Goal: Ask a question: Seek information or help from site administrators or community

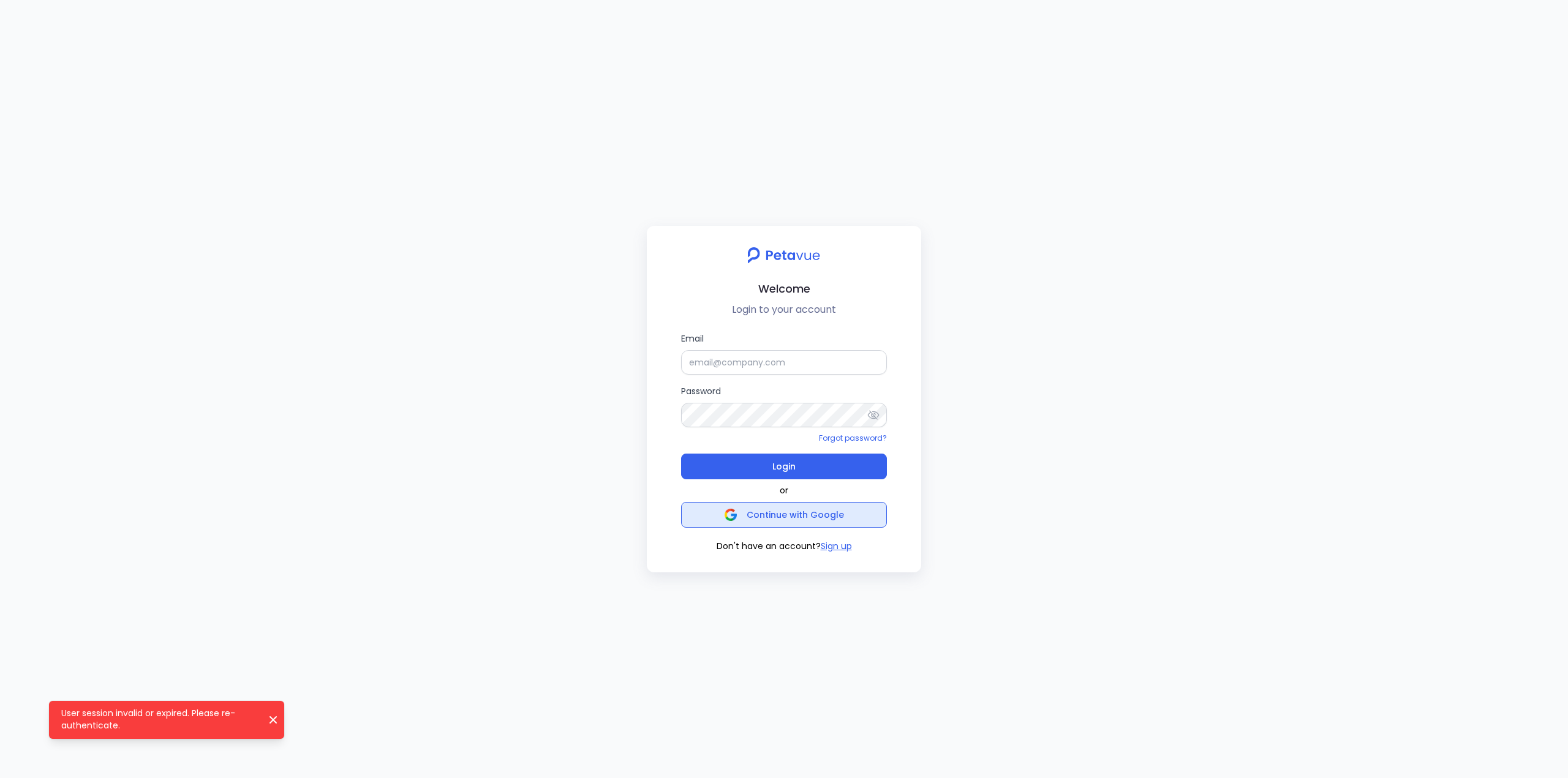
click at [750, 522] on span "Continue with Google" at bounding box center [784, 515] width 120 height 17
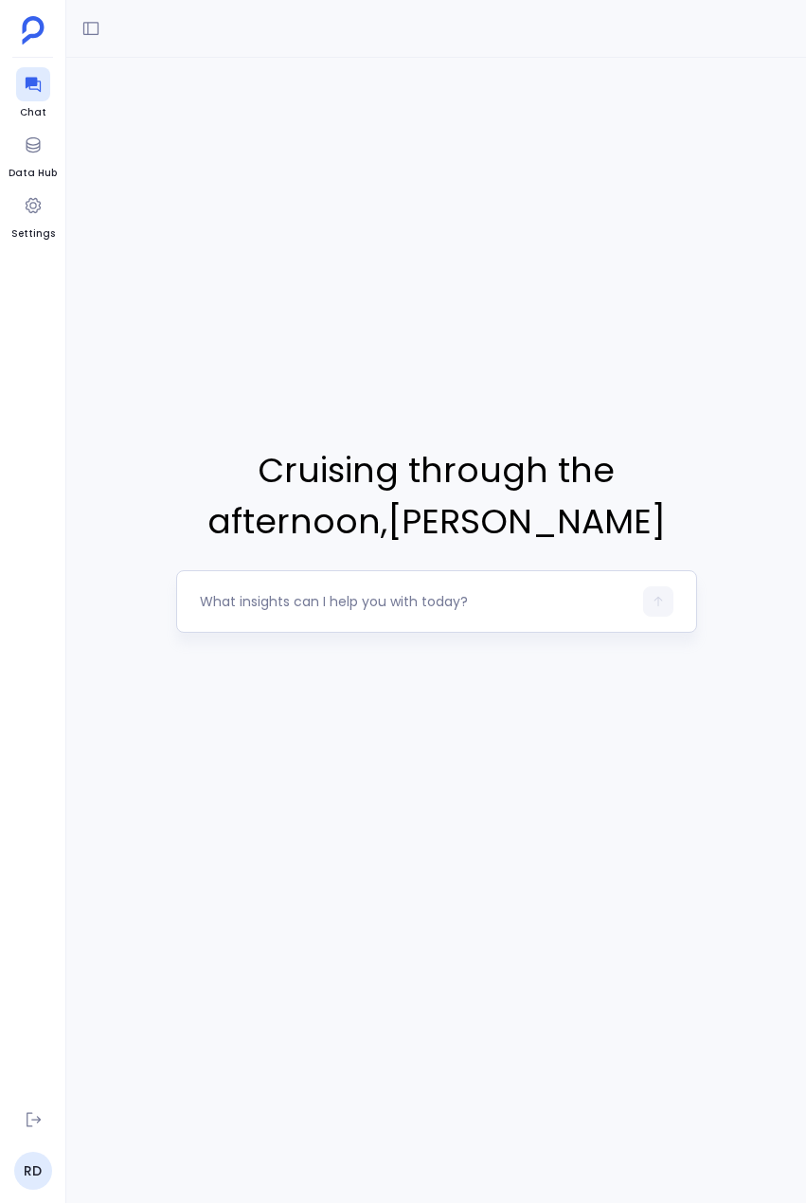
click at [280, 580] on div at bounding box center [436, 601] width 521 height 63
click at [269, 594] on textarea at bounding box center [416, 601] width 432 height 19
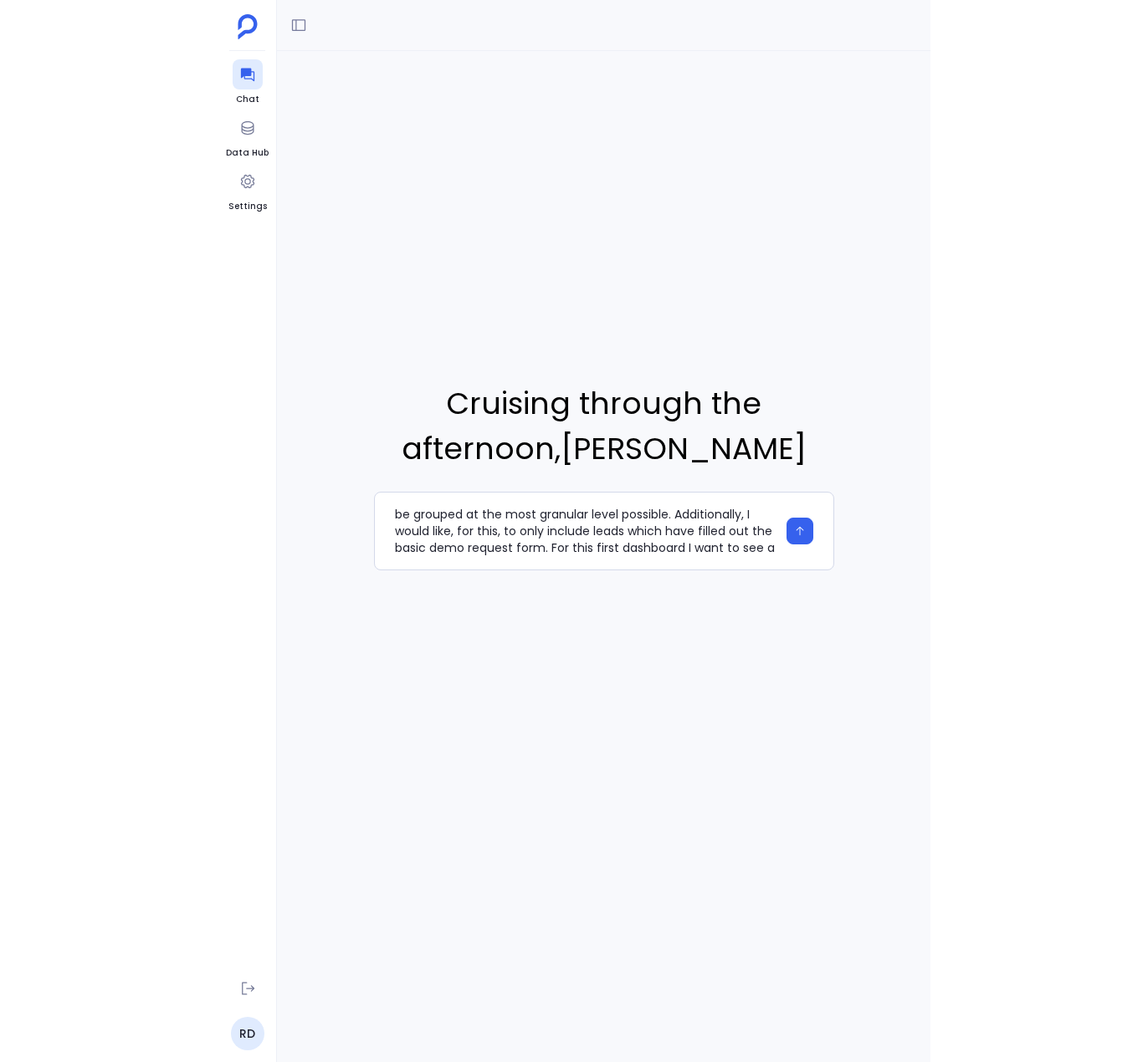
scroll to position [67, 0]
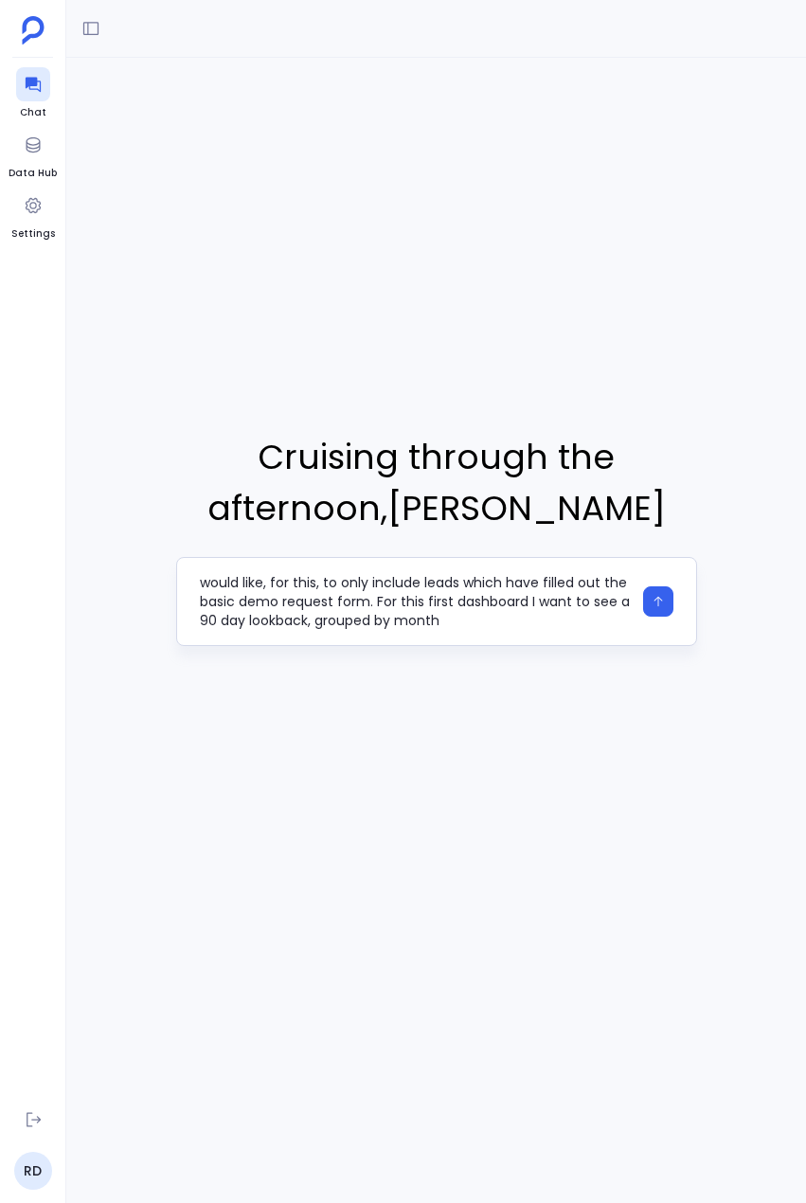
drag, startPoint x: 216, startPoint y: 624, endPoint x: 180, endPoint y: 603, distance: 42.1
click at [190, 625] on div "I would like to start by creating a simple dashboard. My goal is a funnel view …" at bounding box center [436, 601] width 521 height 89
click at [343, 628] on textarea "I would like to start by creating a simple dashboard. My goal is a funnel view …" at bounding box center [416, 601] width 432 height 57
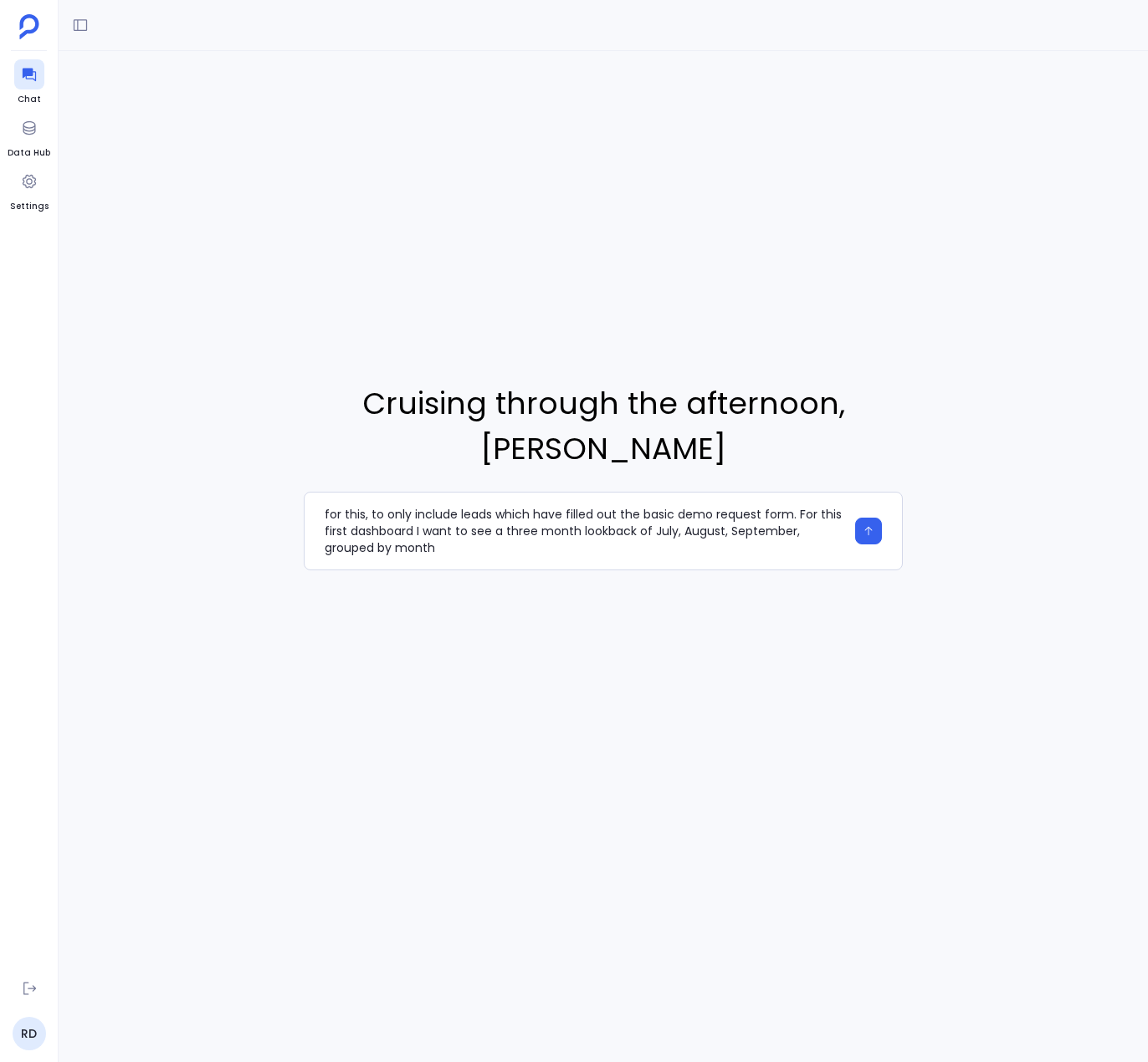
scroll to position [50, 0]
click at [435, 544] on textarea "I would like to start by creating a simple dashboard. My goal is a funnel view …" at bounding box center [585, 531] width 520 height 50
type textarea "I would like to start by creating a simple dashboard. My goal is a funnel view …"
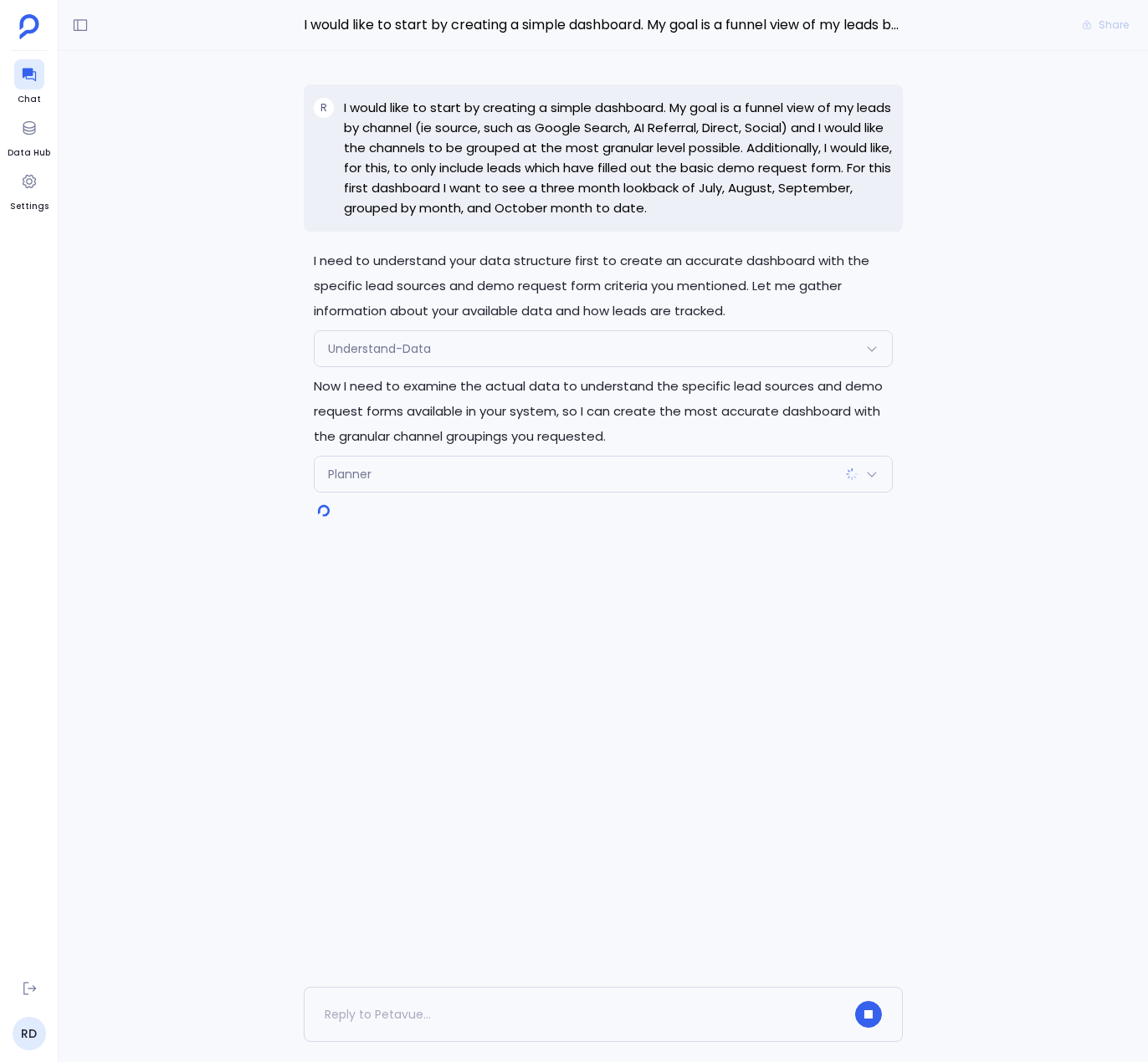
click at [845, 352] on div "Understand-Data" at bounding box center [603, 349] width 578 height 35
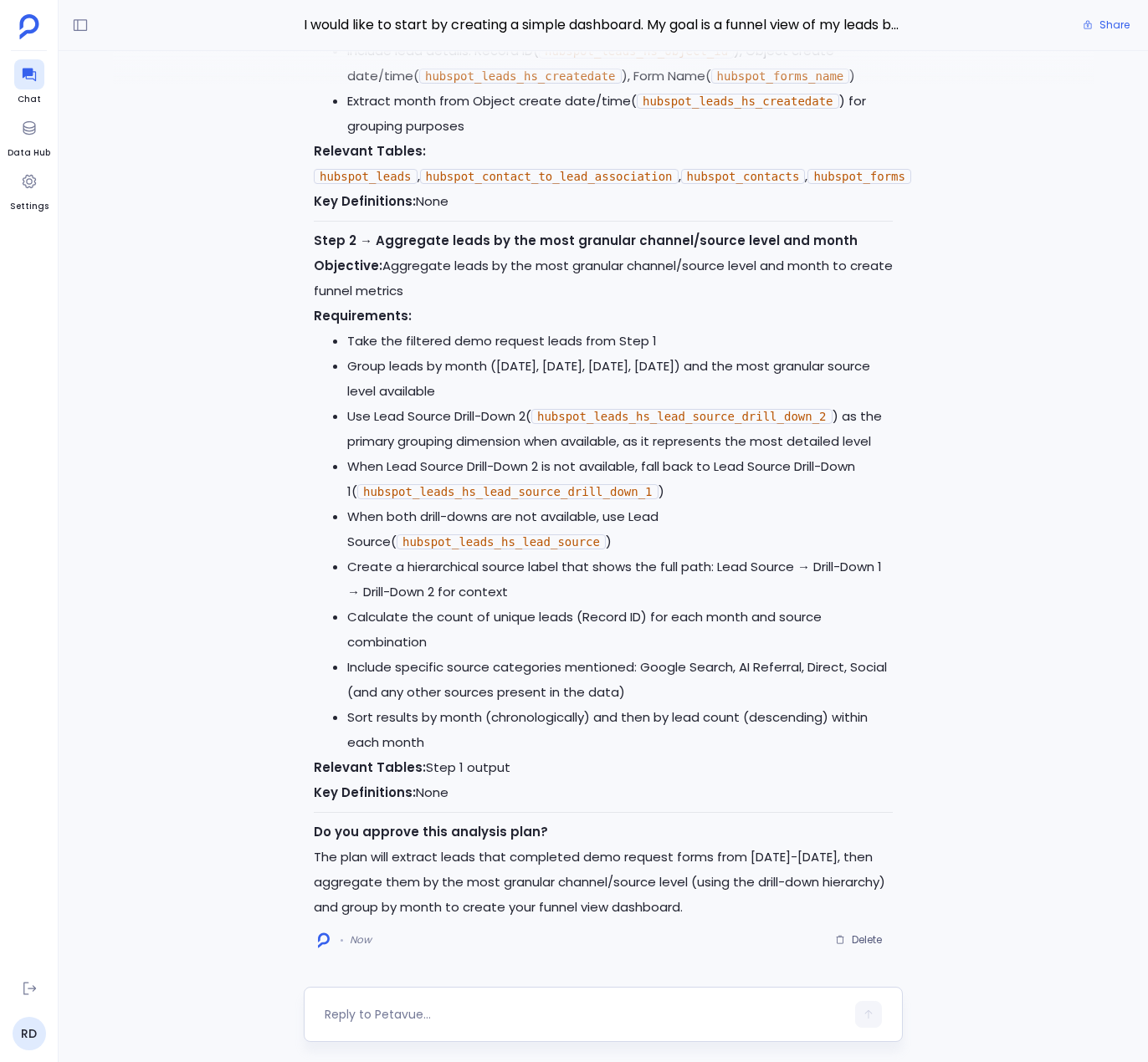
click at [491, 1011] on textarea at bounding box center [585, 1014] width 520 height 17
type textarea "Yes"
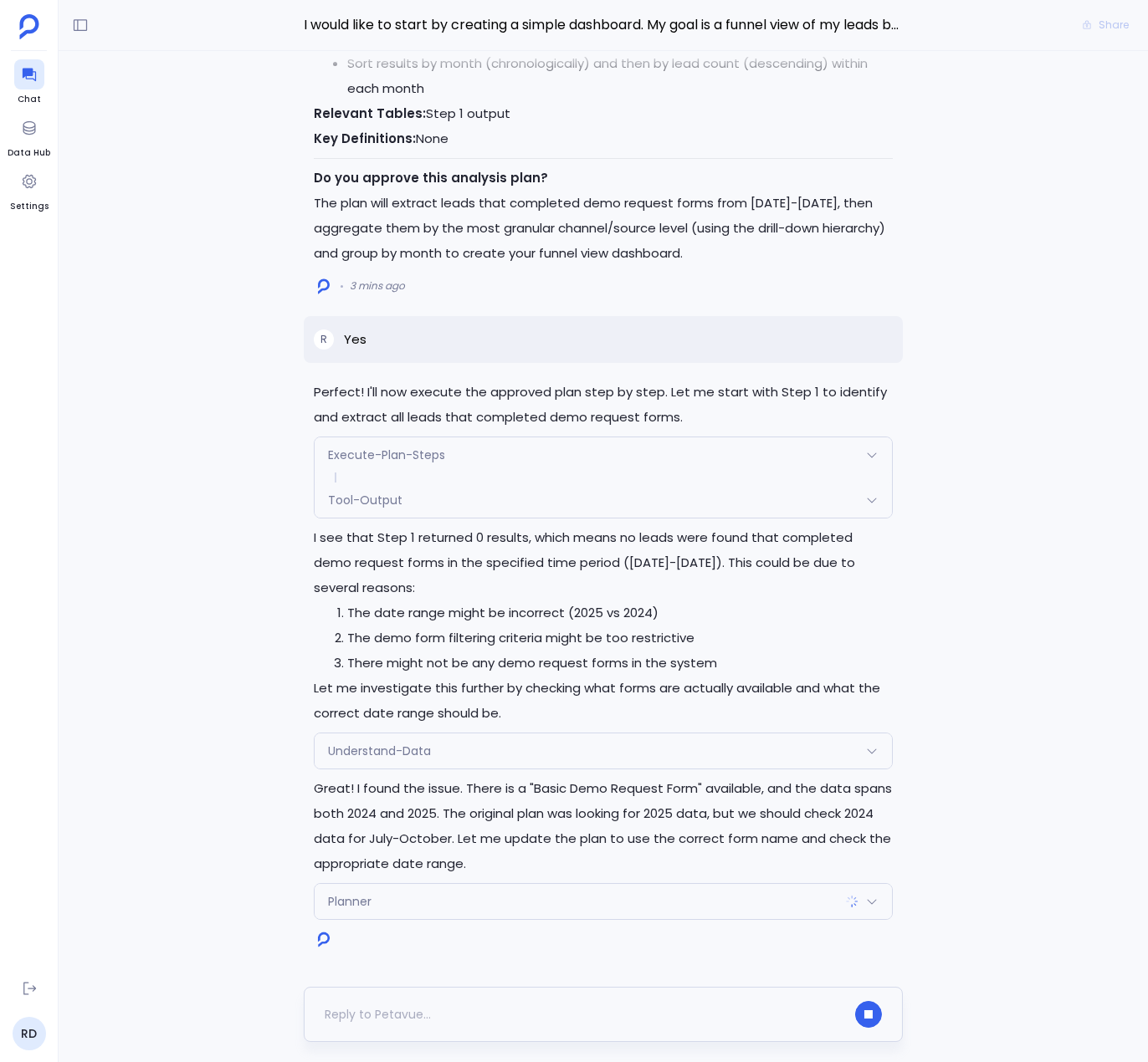
click at [448, 1023] on div at bounding box center [585, 1014] width 520 height 26
click at [361, 1012] on div at bounding box center [585, 1014] width 520 height 26
click at [867, 1017] on icon "button" at bounding box center [868, 1014] width 8 height 8
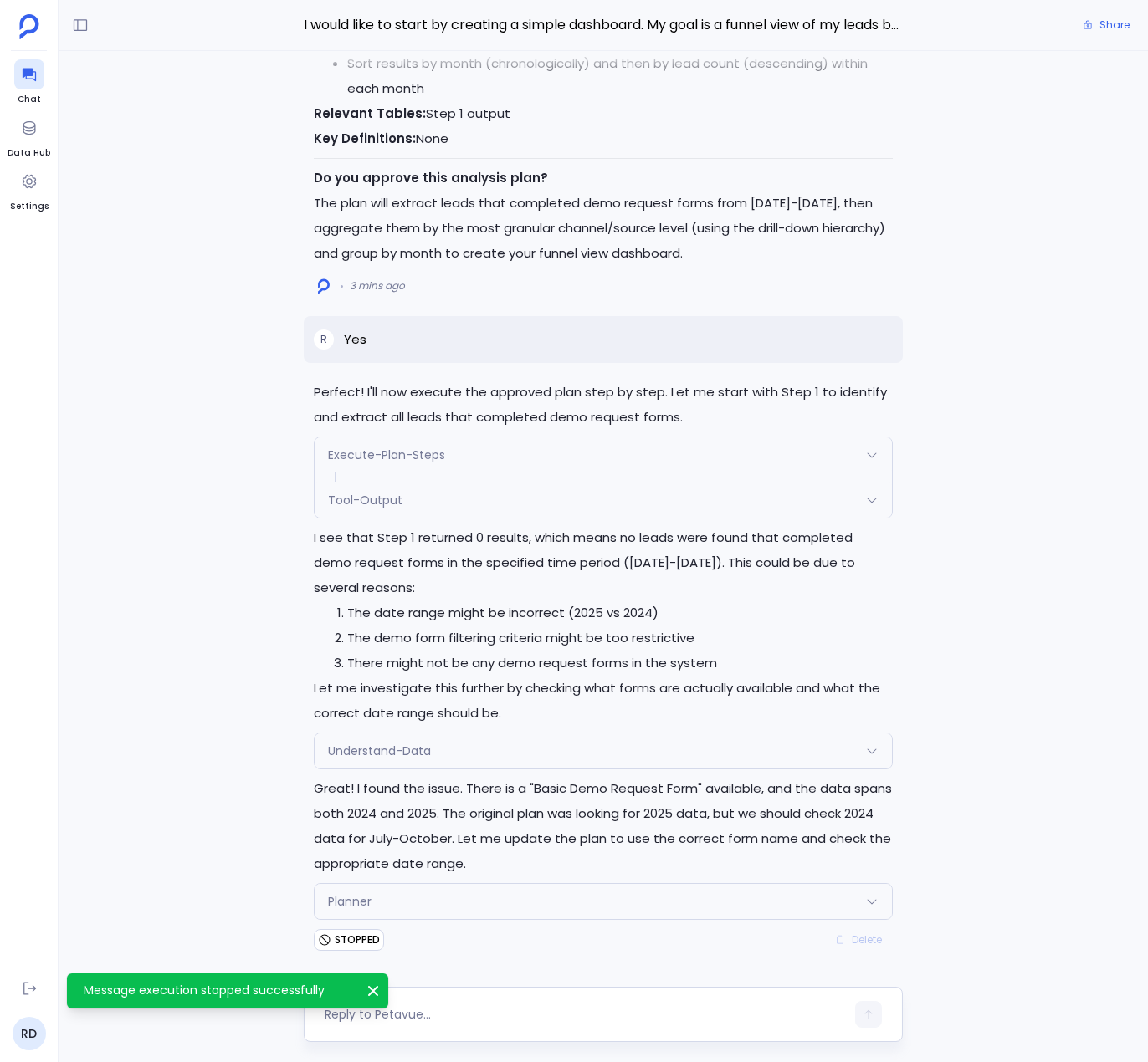
click at [434, 1020] on textarea at bounding box center [585, 1014] width 520 height 17
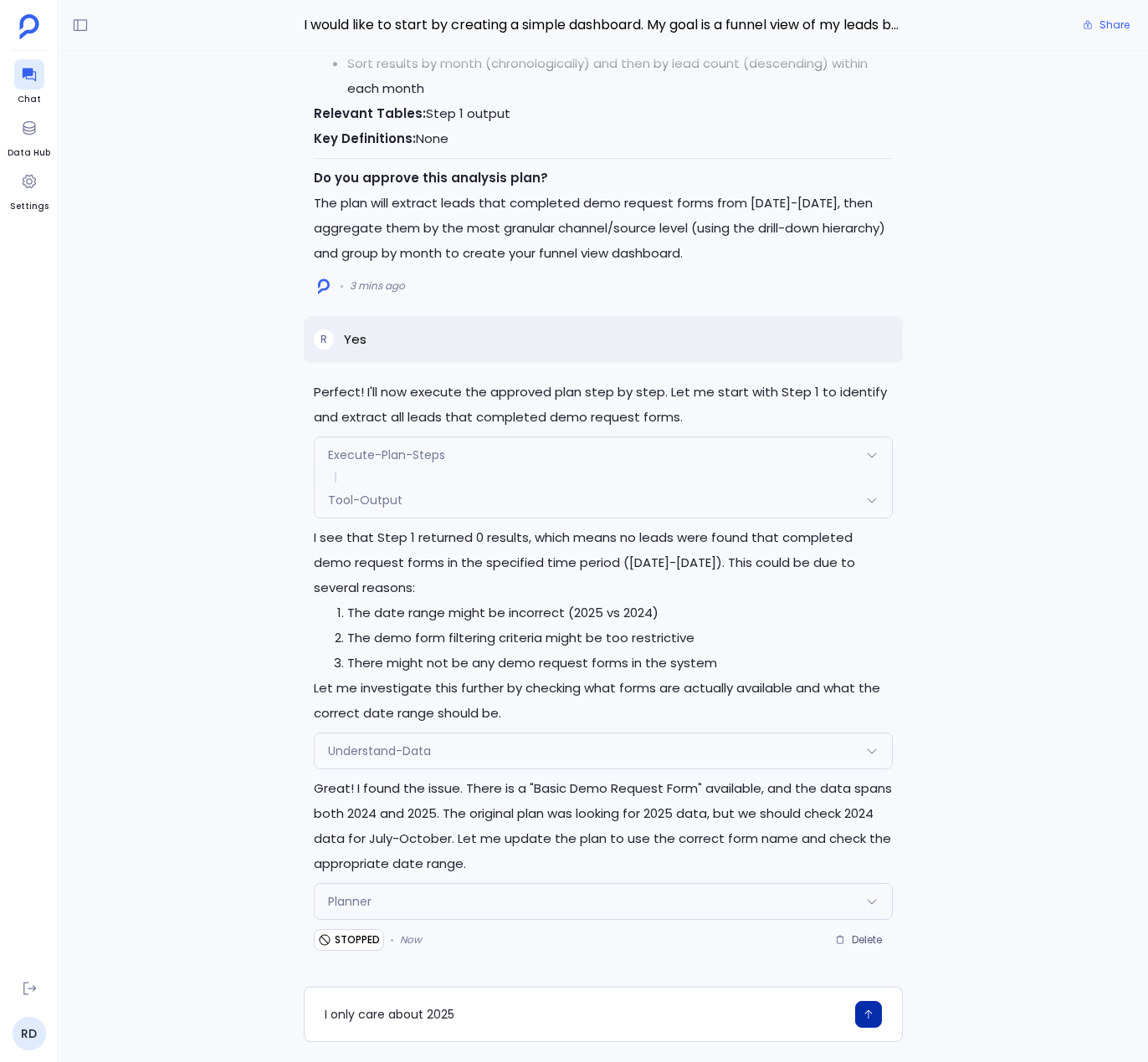
type textarea "I only care about 2025"
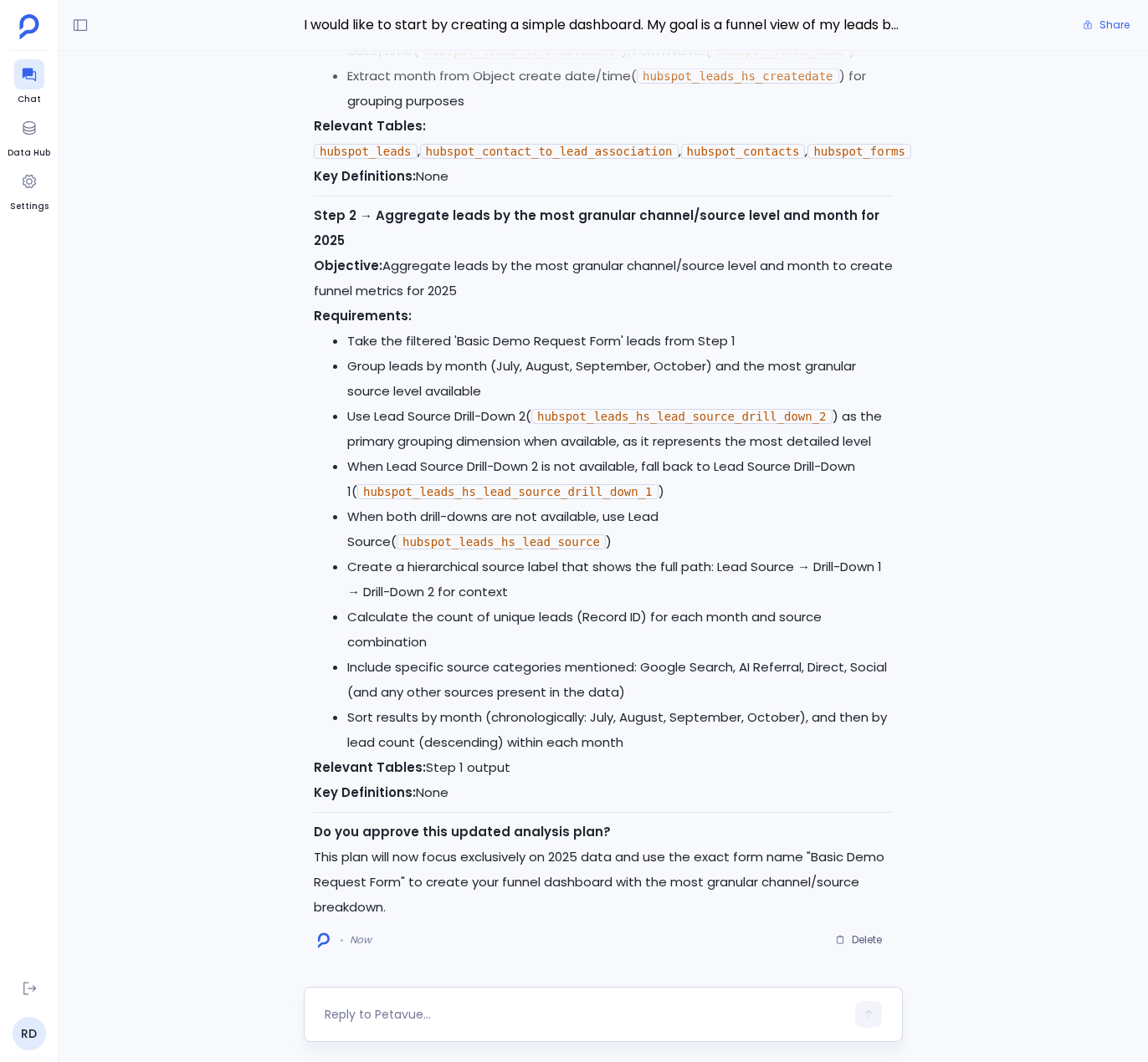
click at [468, 998] on div at bounding box center [603, 1014] width 600 height 56
click at [453, 1015] on textarea at bounding box center [585, 1014] width 520 height 17
type textarea "approved"
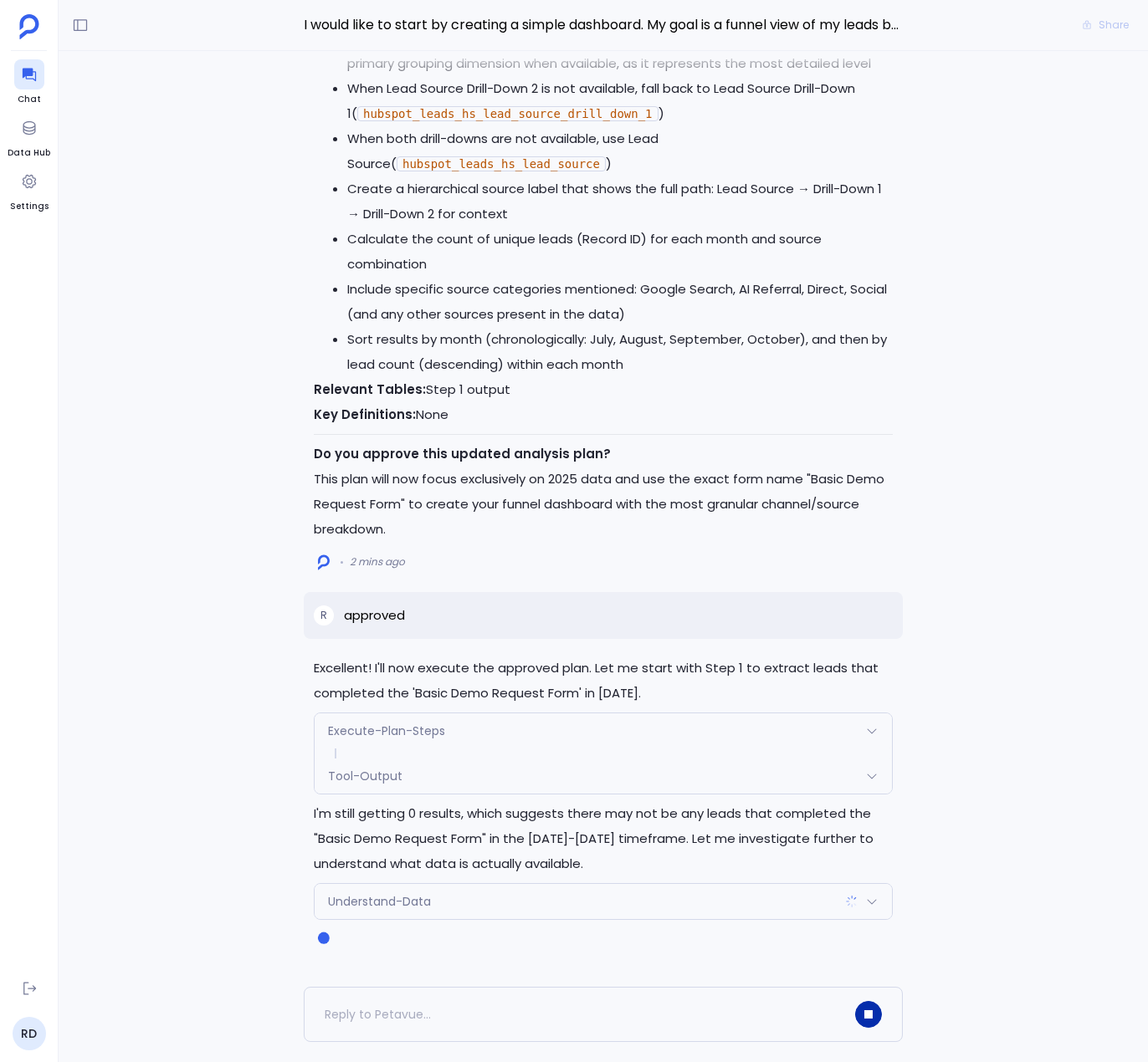
click at [872, 1014] on icon "button" at bounding box center [868, 1014] width 8 height 8
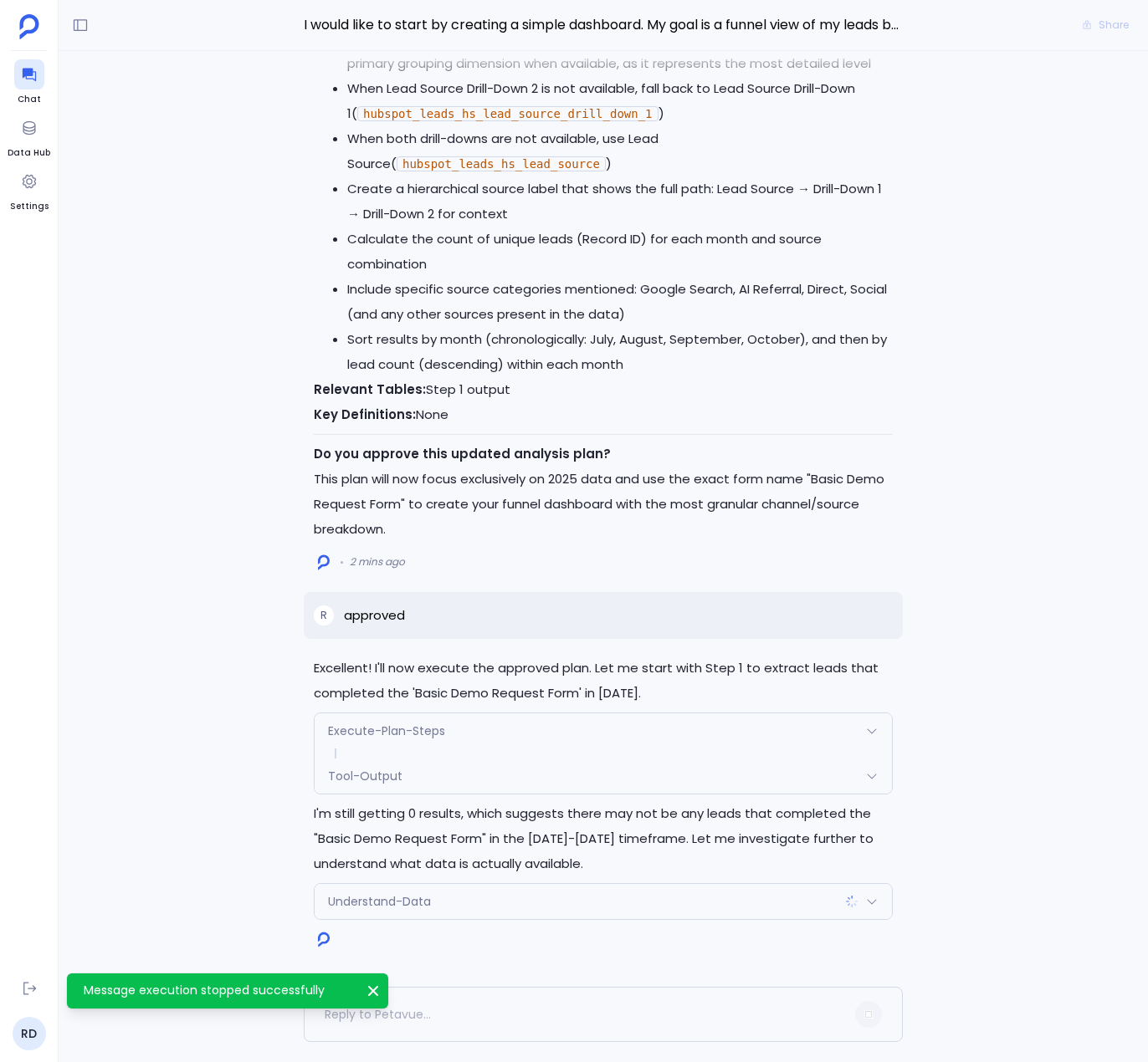
click at [415, 1012] on textarea at bounding box center [585, 1014] width 520 height 17
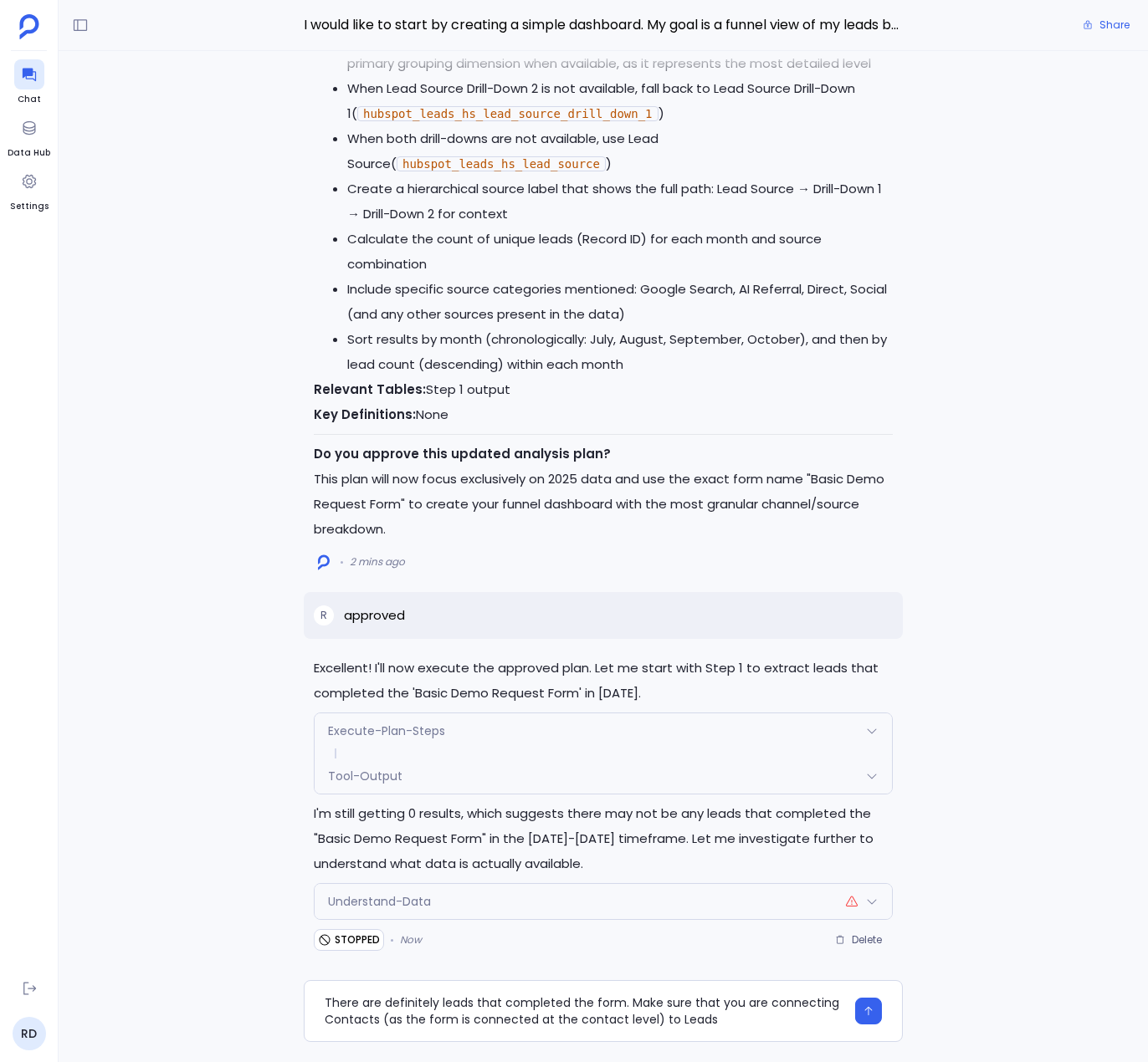
type textarea "There are definitely leads that completed the form. Make sure that you are conn…"
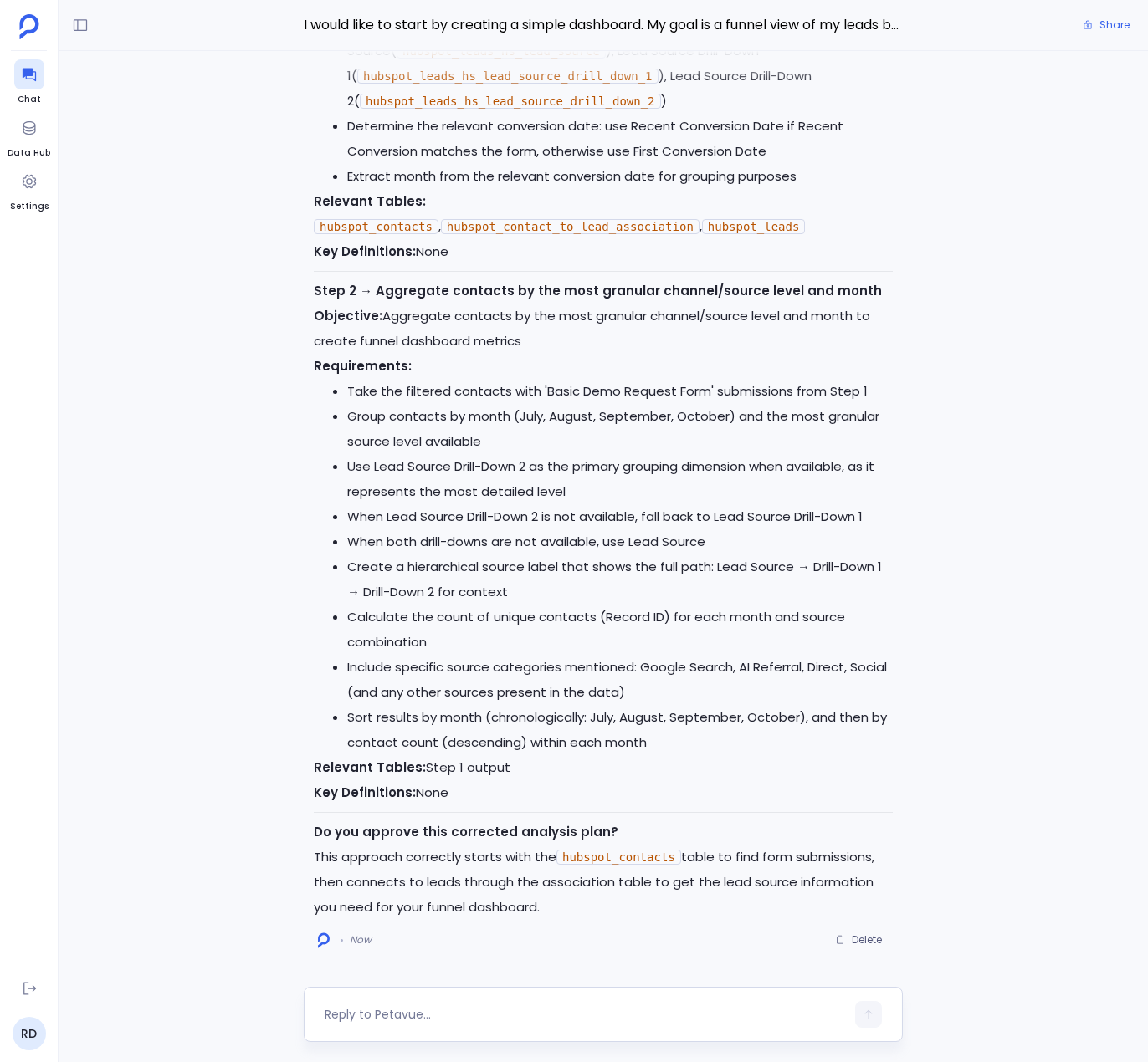
click at [549, 1001] on div at bounding box center [585, 1014] width 520 height 26
click at [487, 1010] on textarea at bounding box center [585, 1014] width 520 height 17
type textarea "can you give me an example of the values in the "lead source --> drill down 1" …"
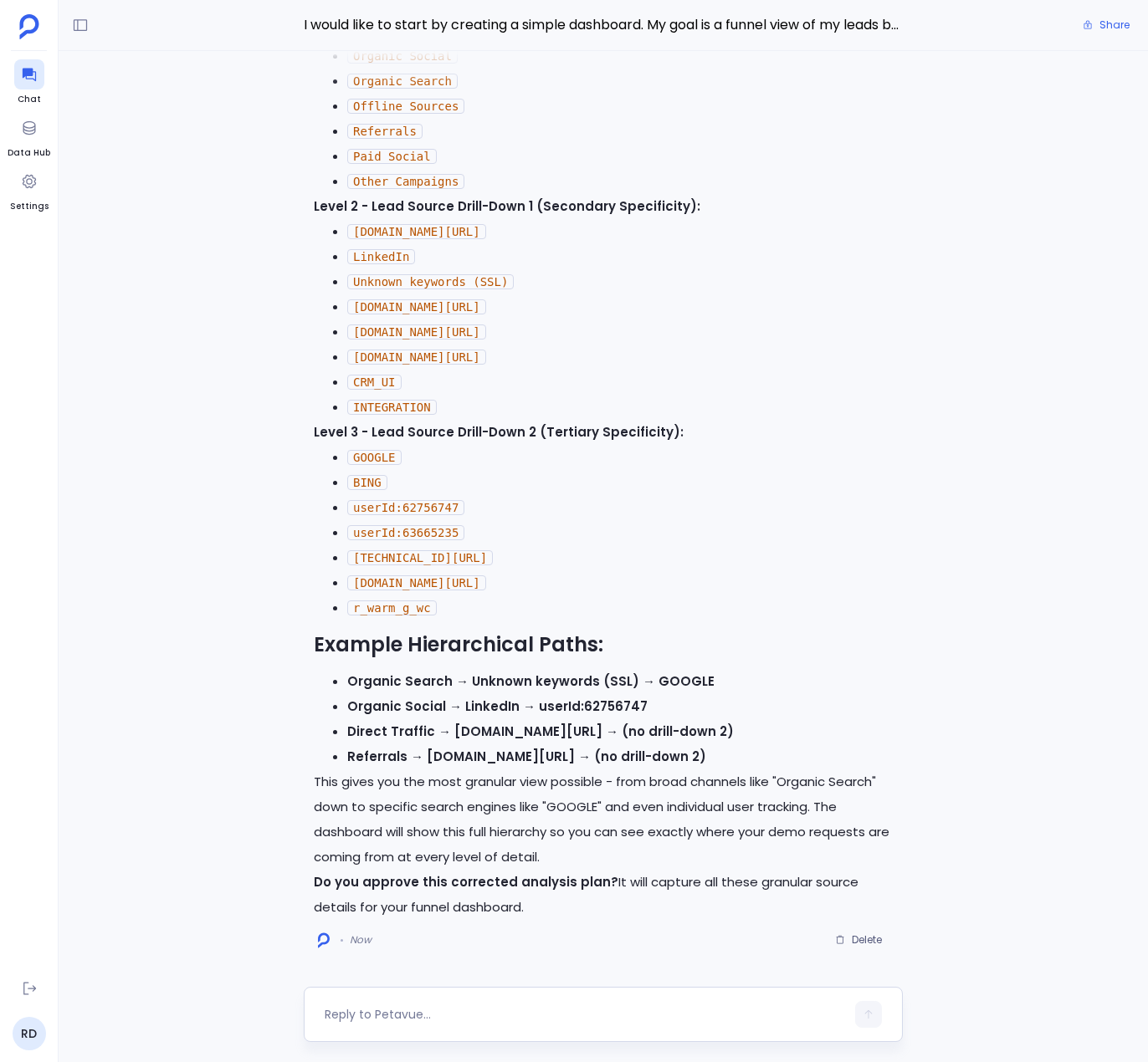
click at [435, 1032] on div at bounding box center [603, 1014] width 600 height 56
click at [442, 1004] on div at bounding box center [585, 1014] width 520 height 26
click at [427, 1024] on div at bounding box center [585, 1014] width 520 height 26
click at [398, 1017] on textarea at bounding box center [585, 1014] width 520 height 17
type textarea "e"
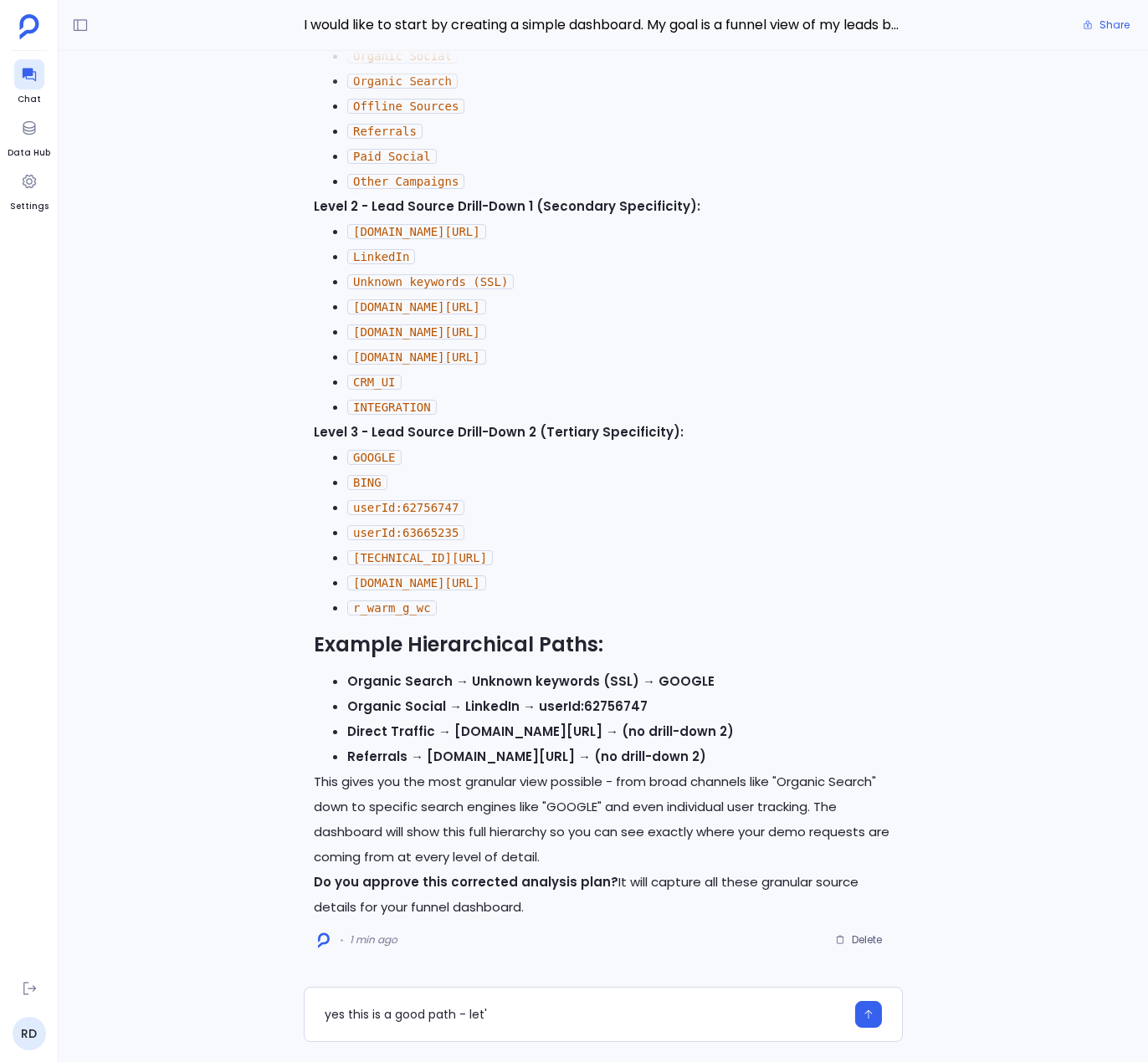
type textarea "yes this is a good path - let'"
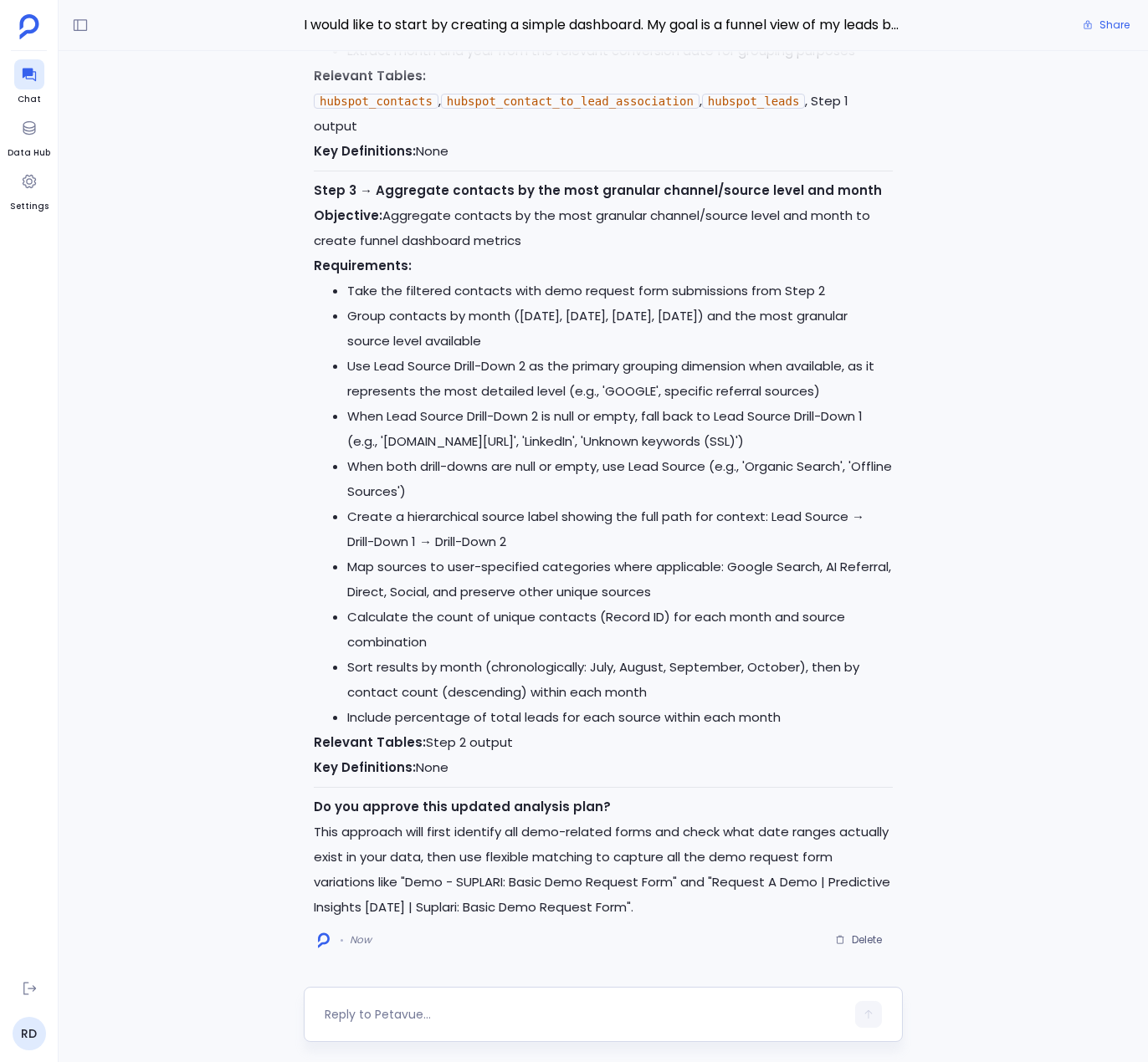
click at [440, 1019] on textarea at bounding box center [585, 1014] width 520 height 17
type textarea "yes"
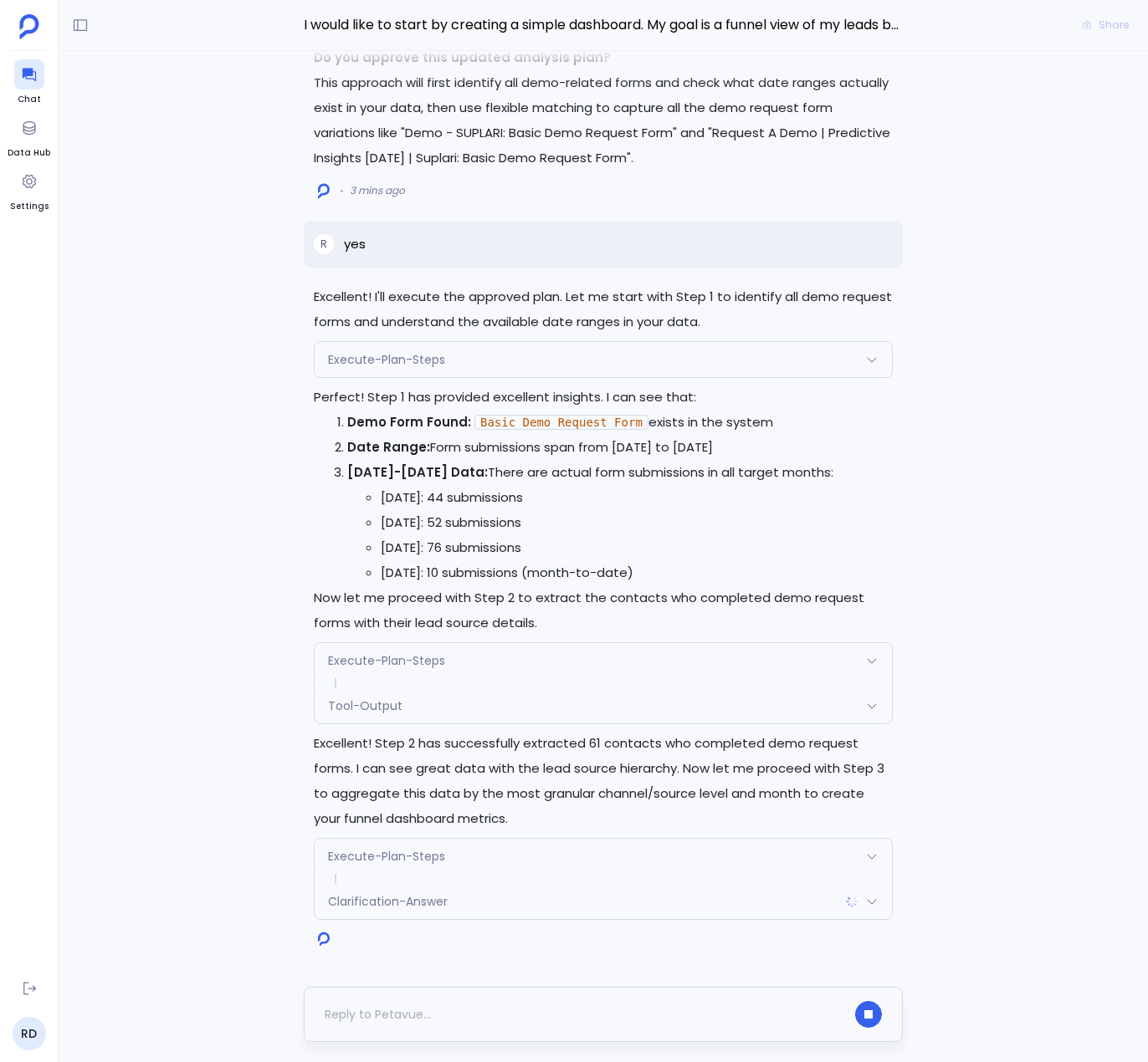
drag, startPoint x: 879, startPoint y: 1013, endPoint x: 631, endPoint y: 1037, distance: 249.2
click at [879, 1013] on button "button" at bounding box center [868, 1014] width 26 height 26
click at [592, 1016] on div at bounding box center [585, 1014] width 520 height 26
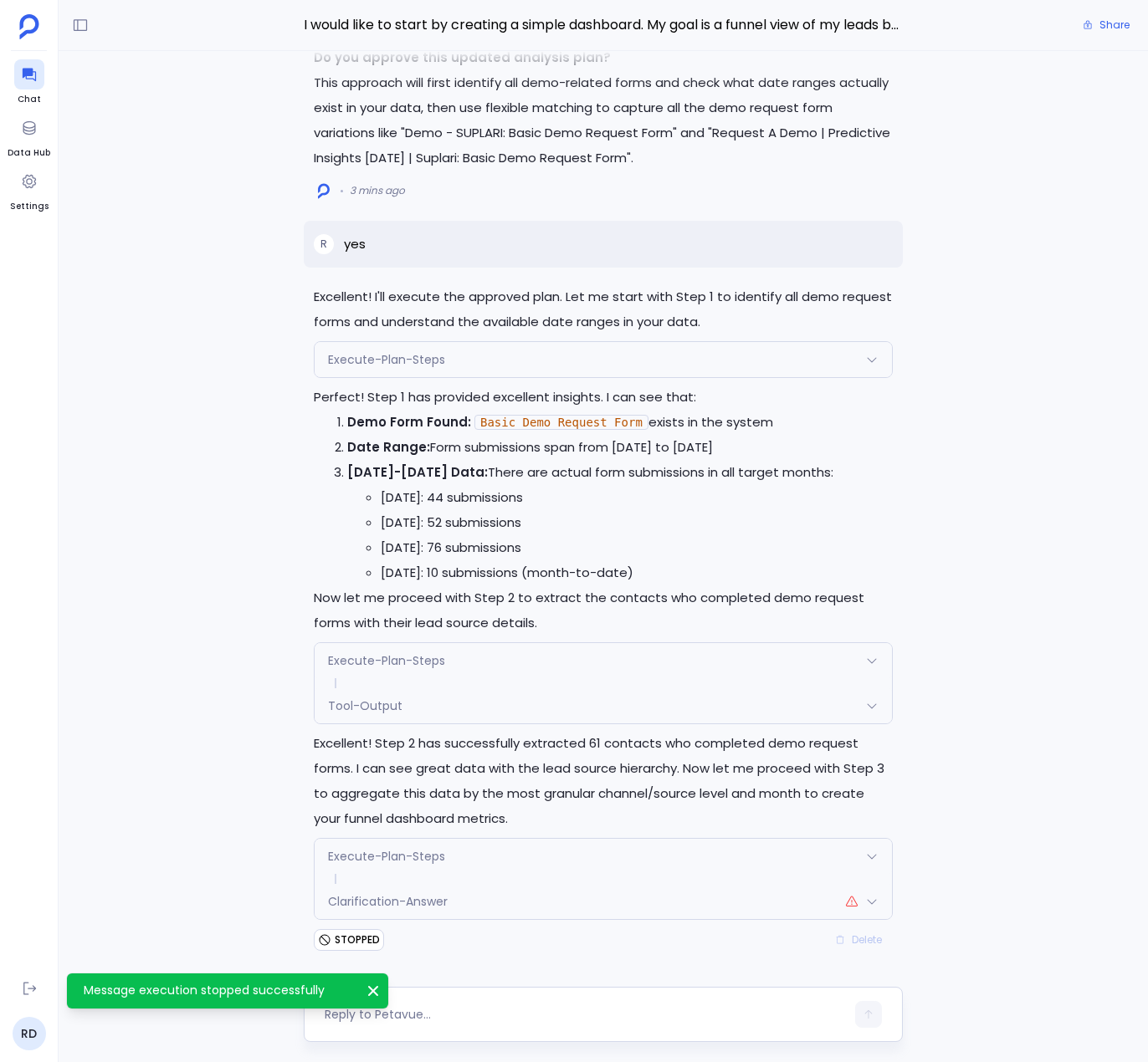
click at [375, 1010] on textarea at bounding box center [585, 1014] width 520 height 17
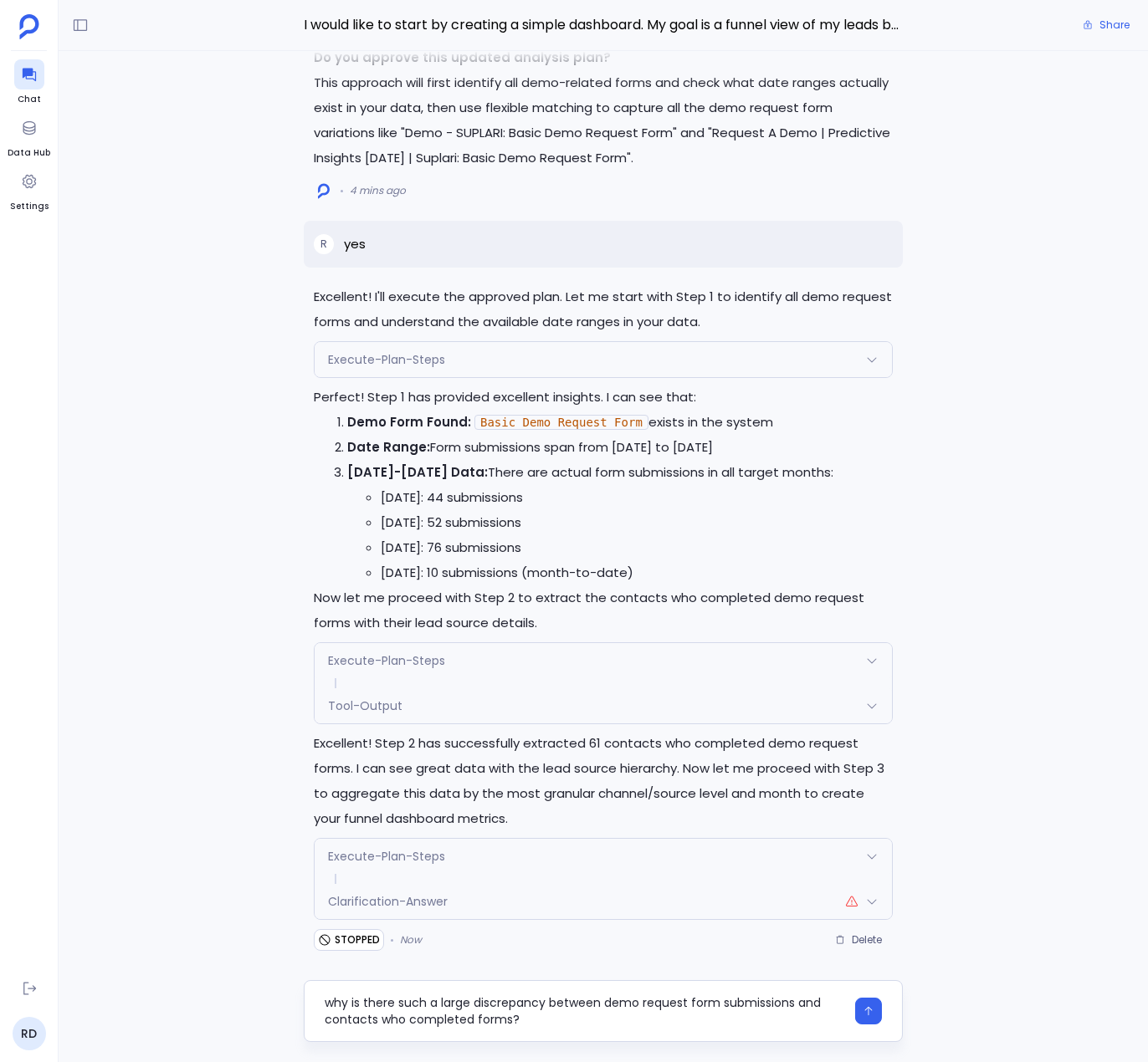
click at [555, 1021] on textarea "why is there such a large discrepancy between demo request form submissions and…" at bounding box center [585, 1012] width 520 height 34
type textarea "why is there such a large discrepancy between demo request form submissions and…"
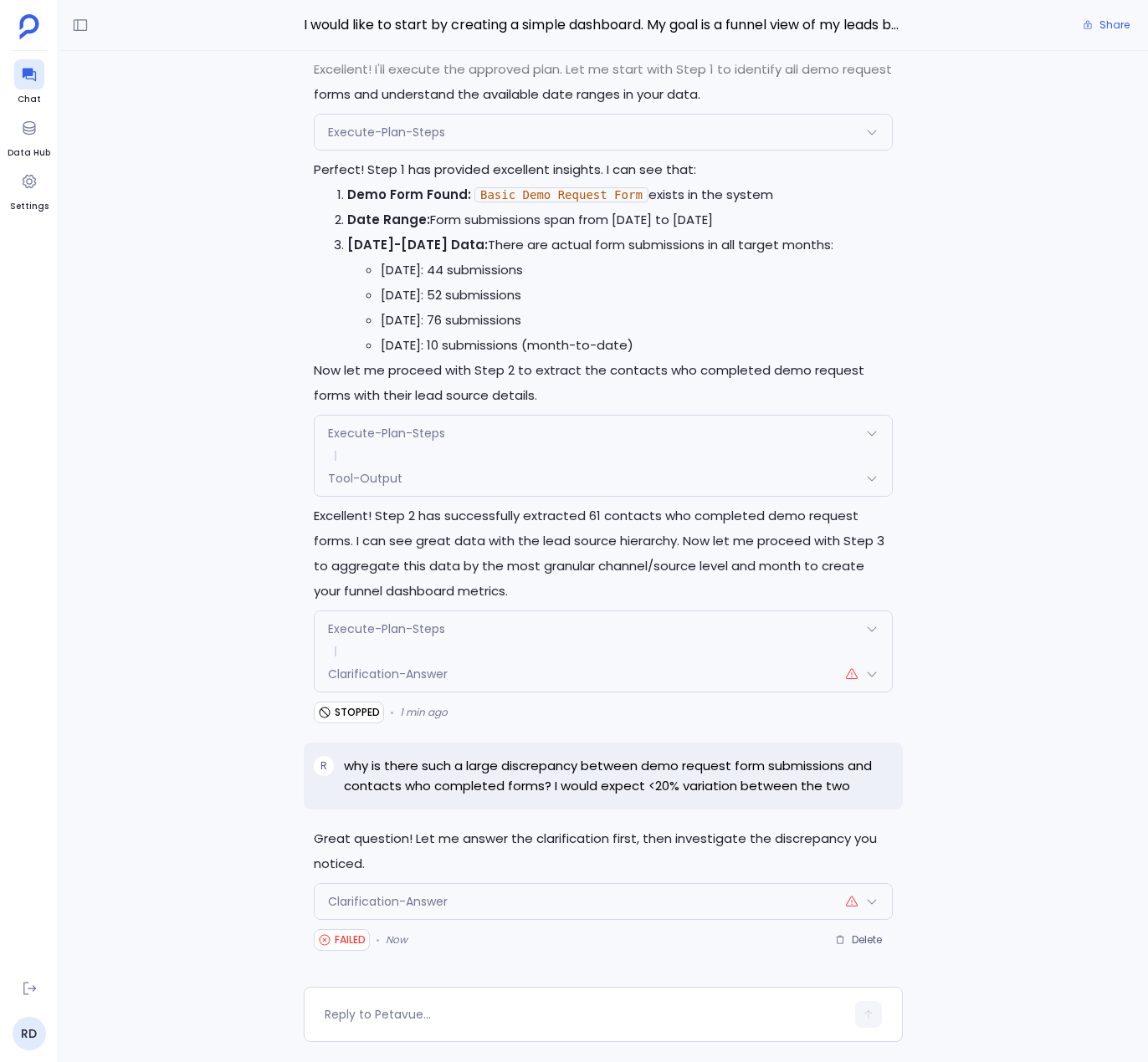
click at [857, 903] on icon at bounding box center [851, 901] width 13 height 13
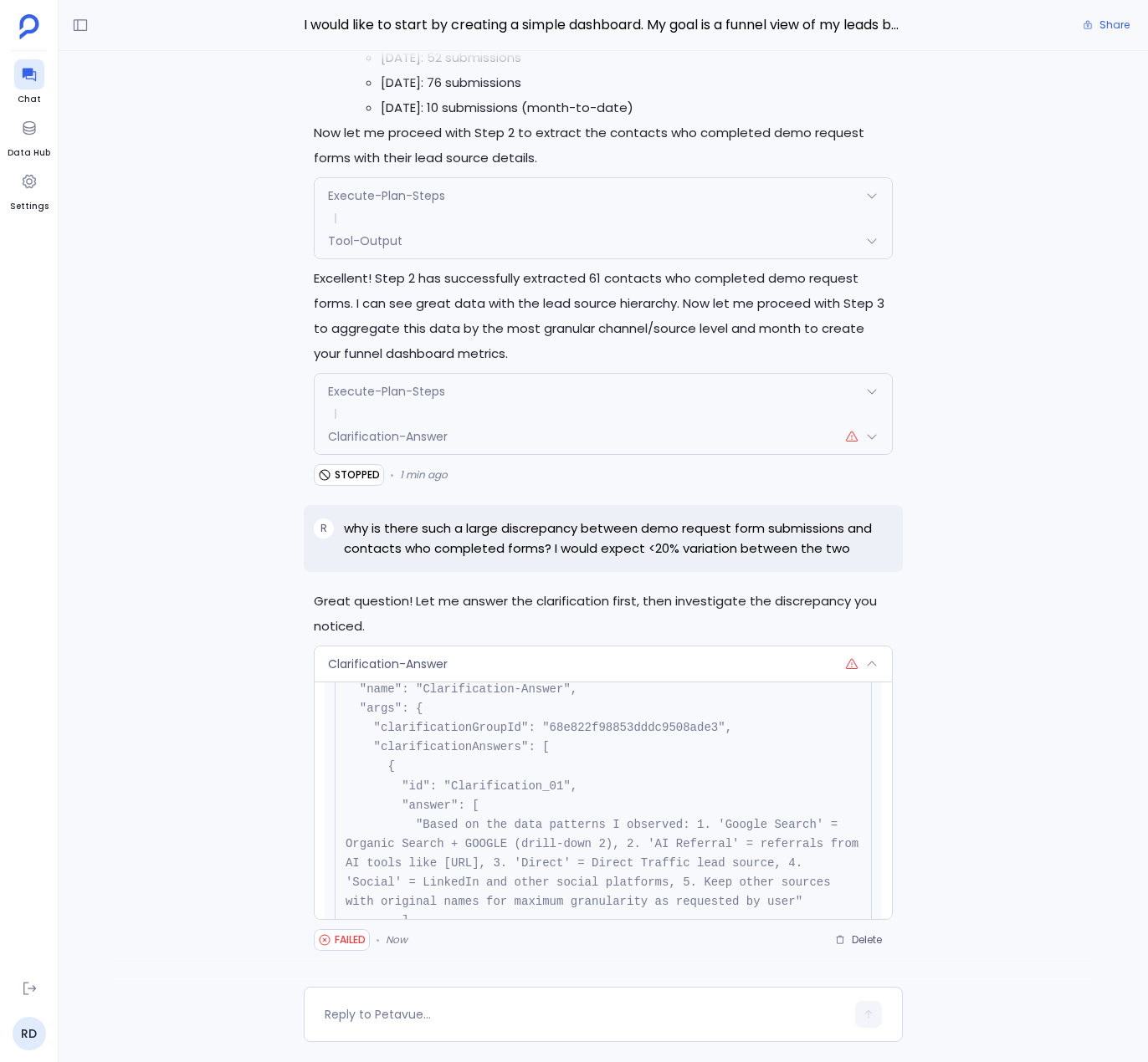
scroll to position [321, 0]
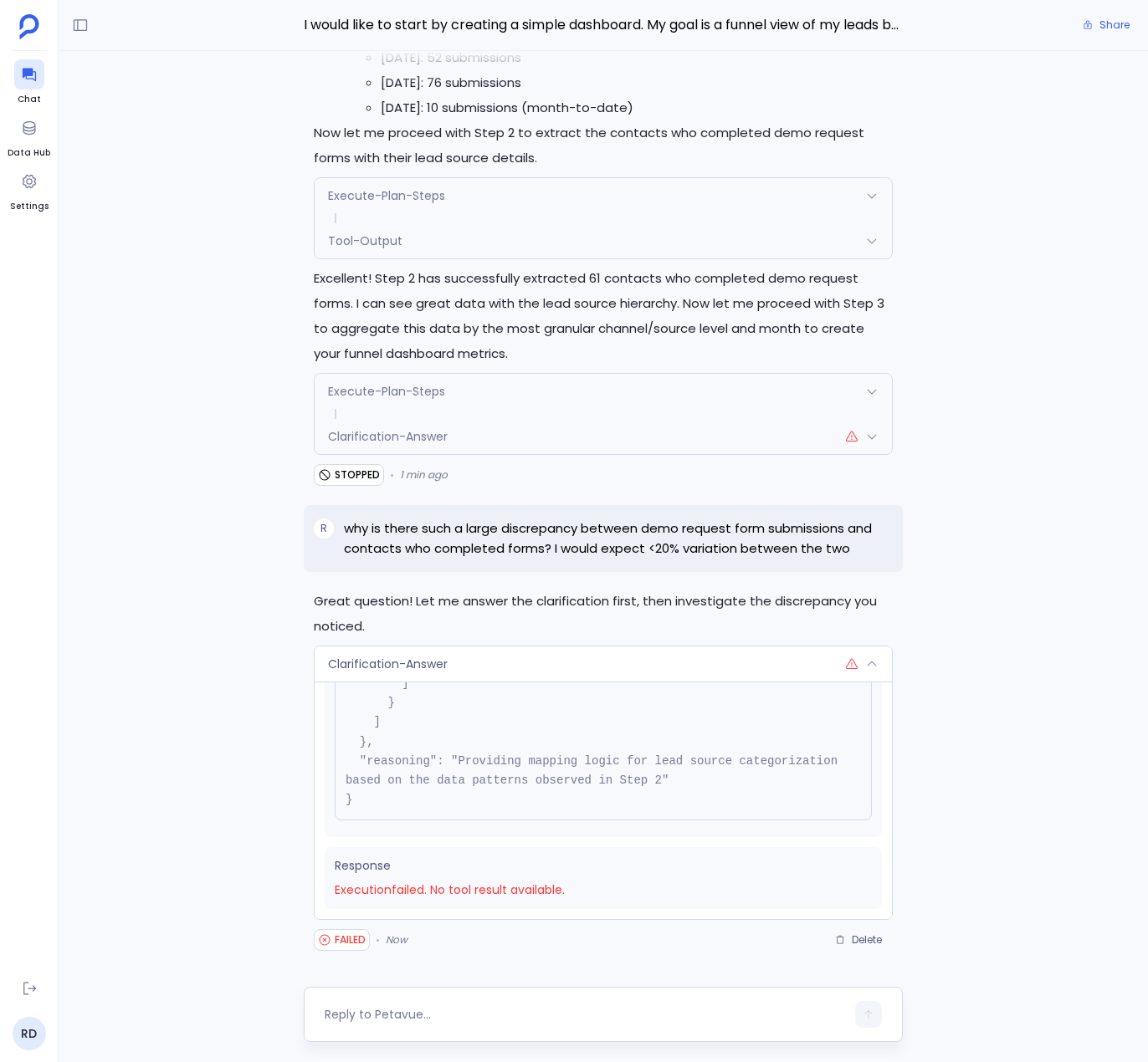
click at [510, 1018] on textarea at bounding box center [585, 1014] width 520 height 17
type textarea "Please go back and answer the discrepency"
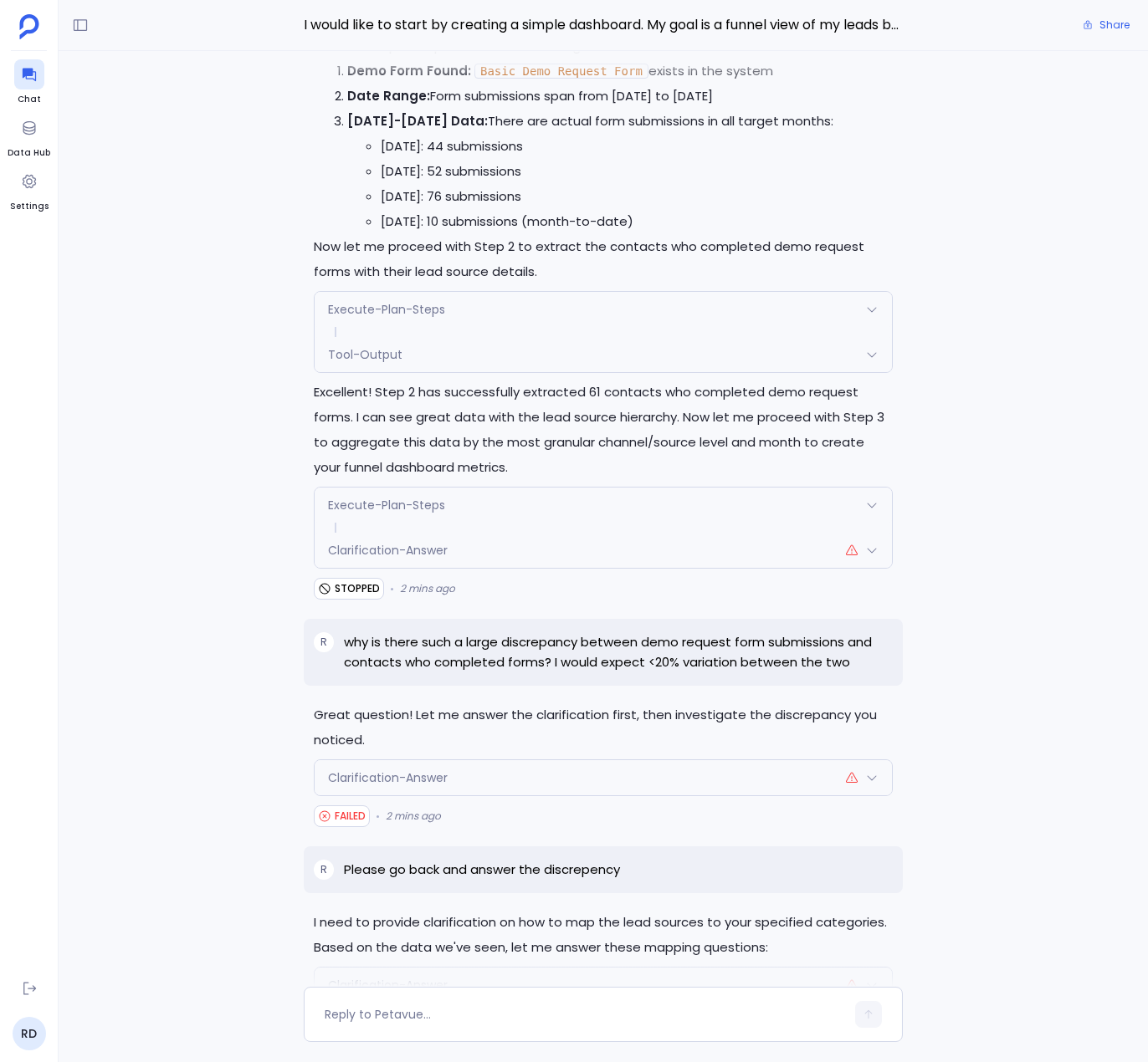
scroll to position [0, 0]
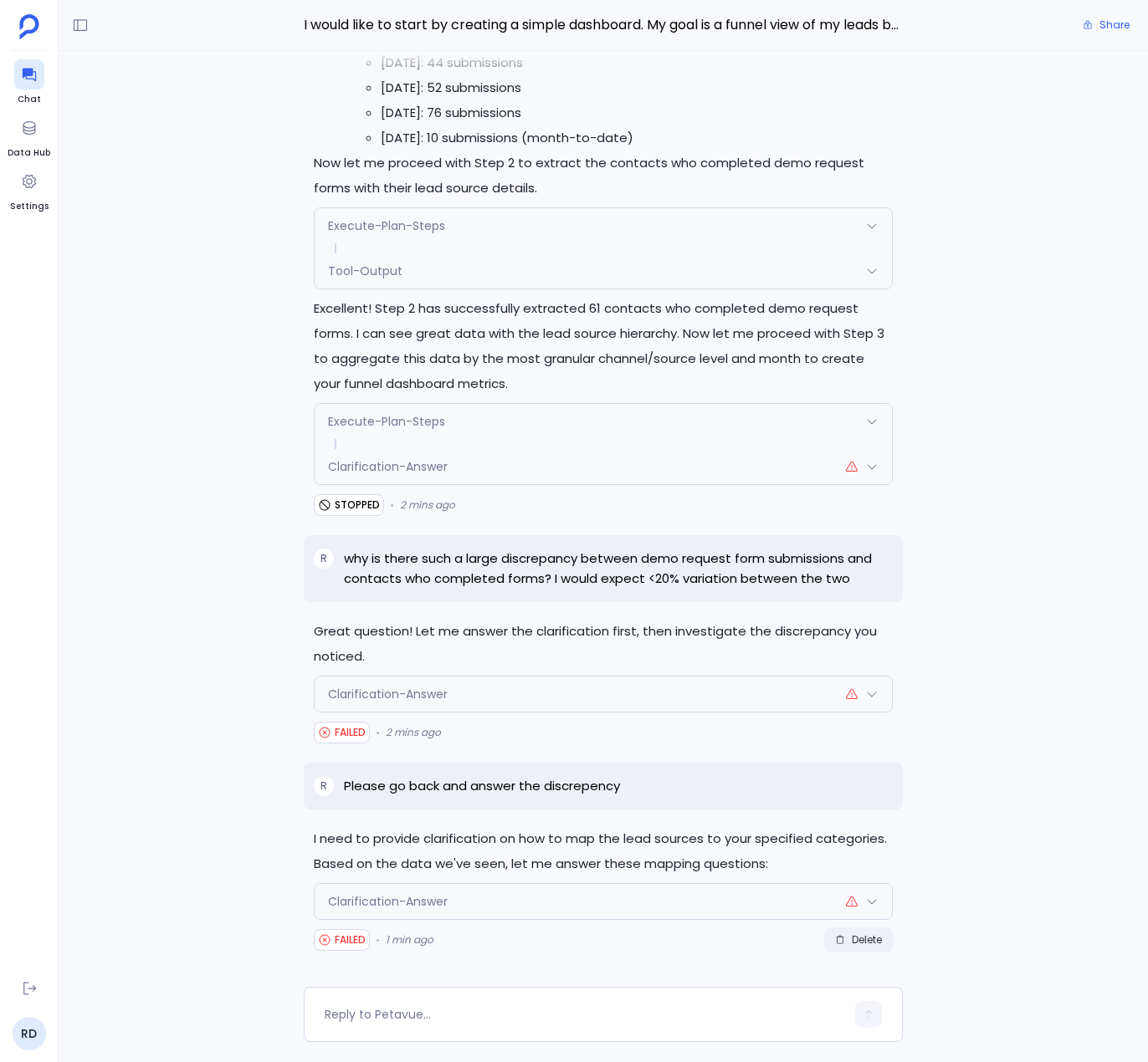
click at [863, 937] on span "Delete" at bounding box center [867, 940] width 30 height 13
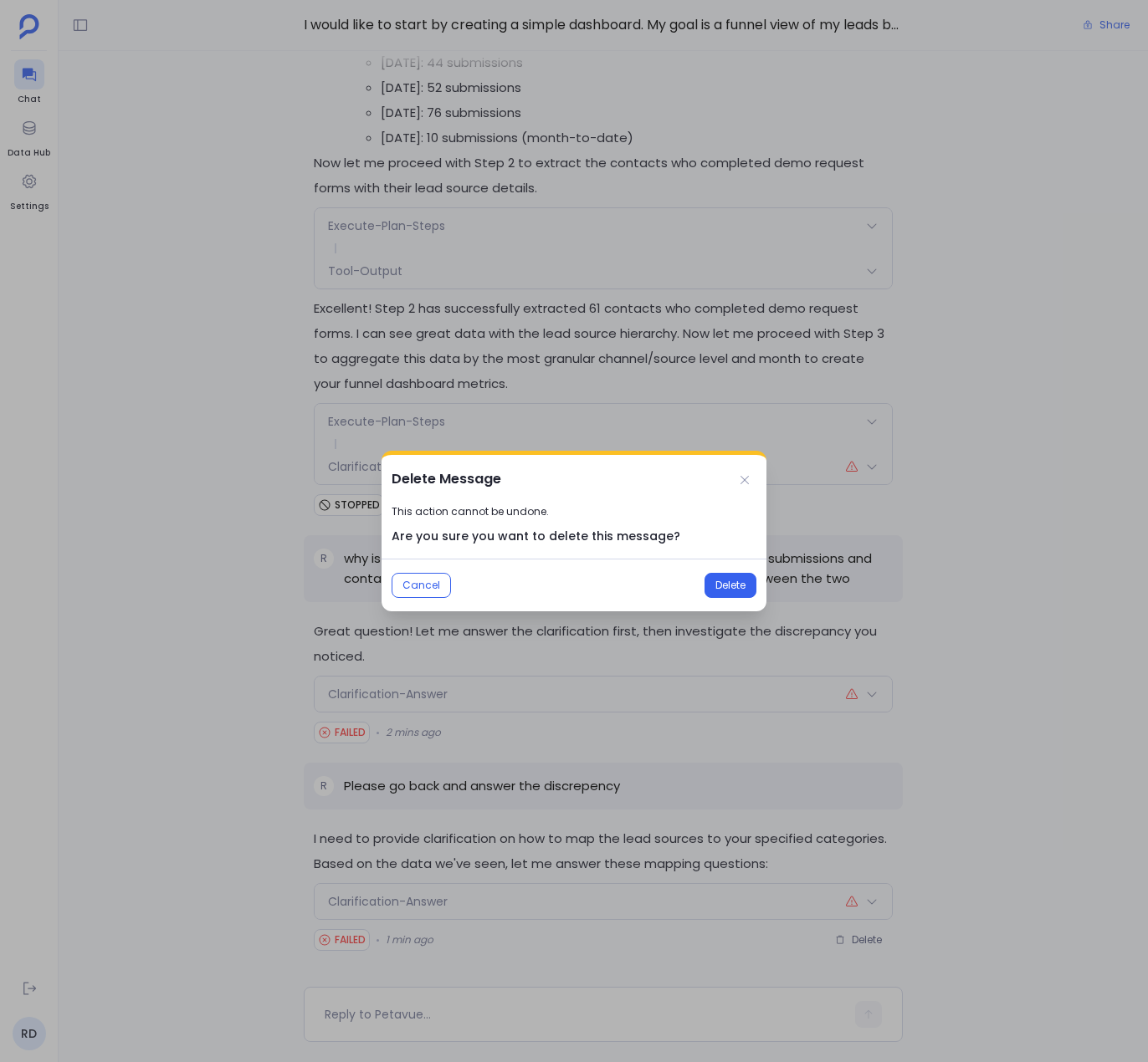
click at [715, 587] on span "Delete" at bounding box center [730, 585] width 30 height 13
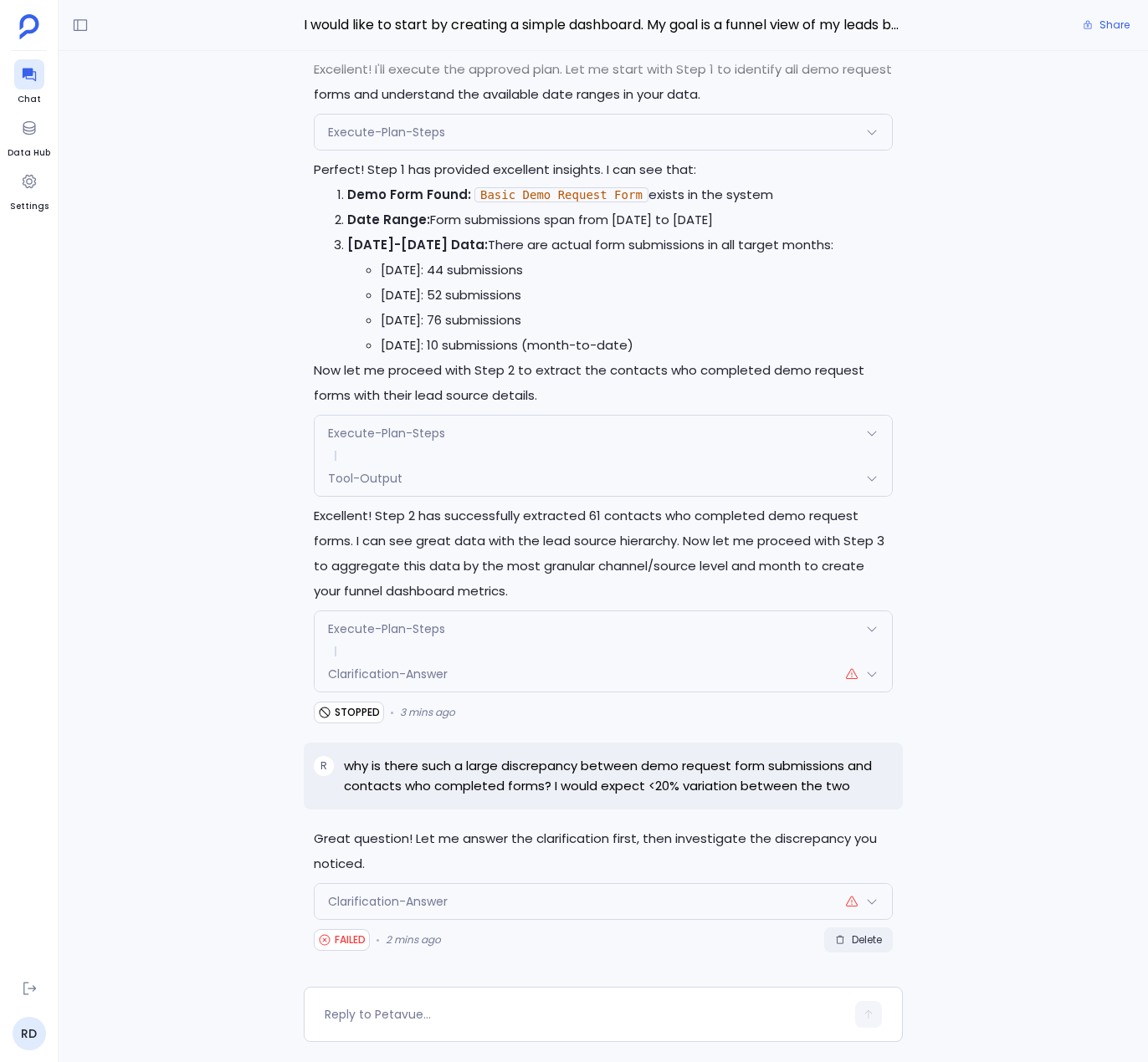
click at [849, 941] on span "Delete" at bounding box center [858, 940] width 47 height 13
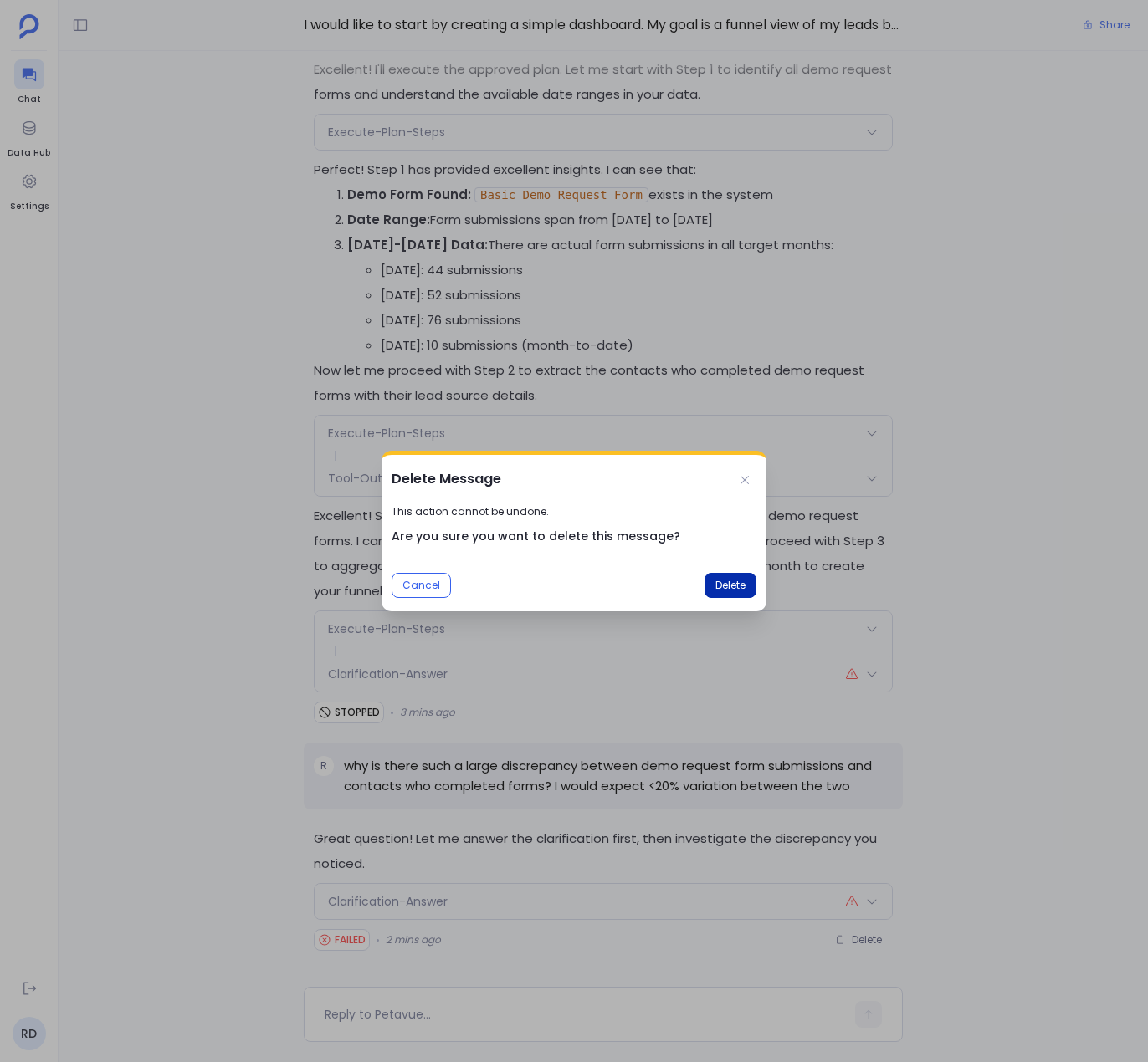
click at [714, 576] on button "Delete" at bounding box center [730, 585] width 52 height 25
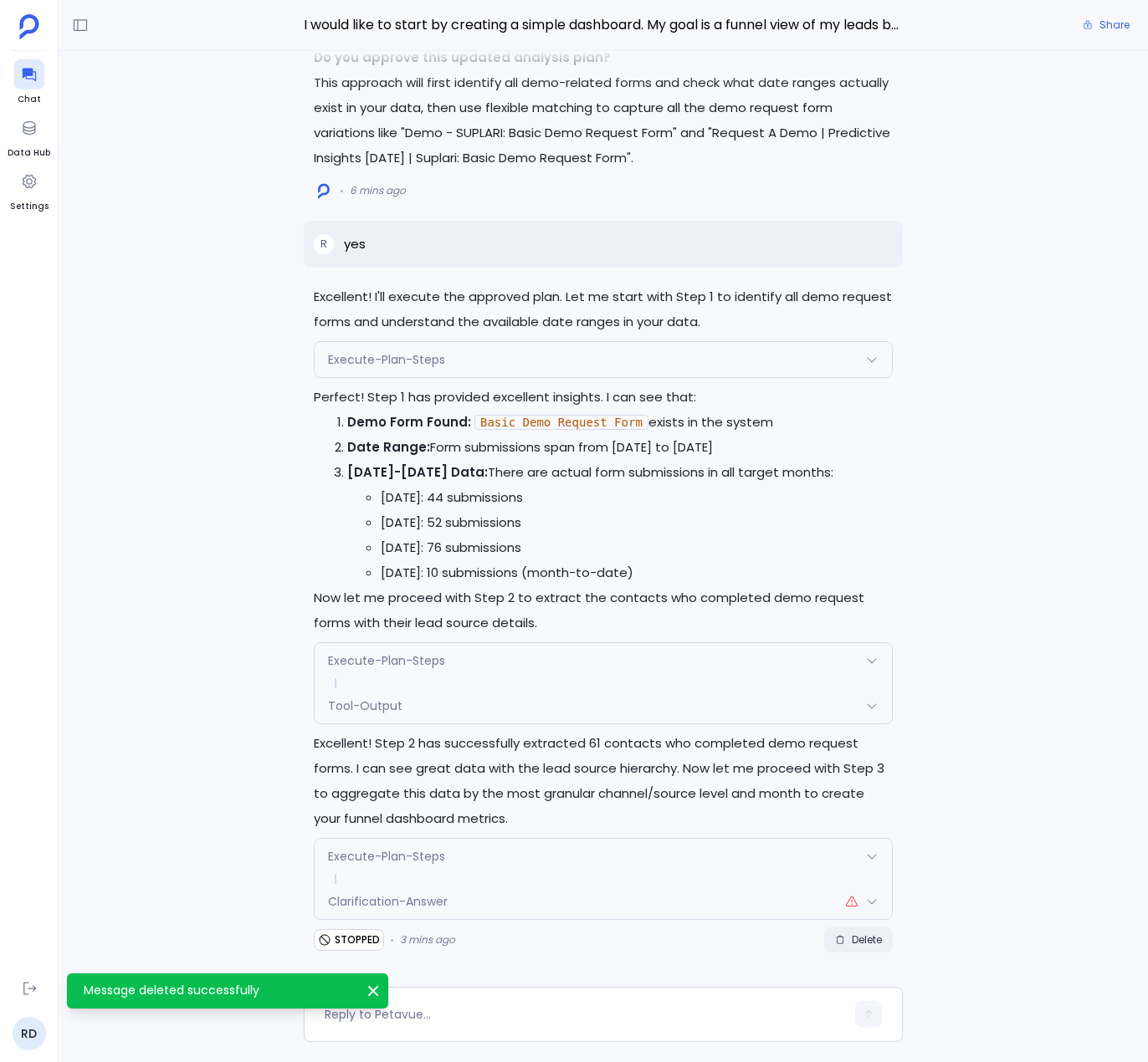
click at [849, 941] on span "Delete" at bounding box center [858, 940] width 47 height 13
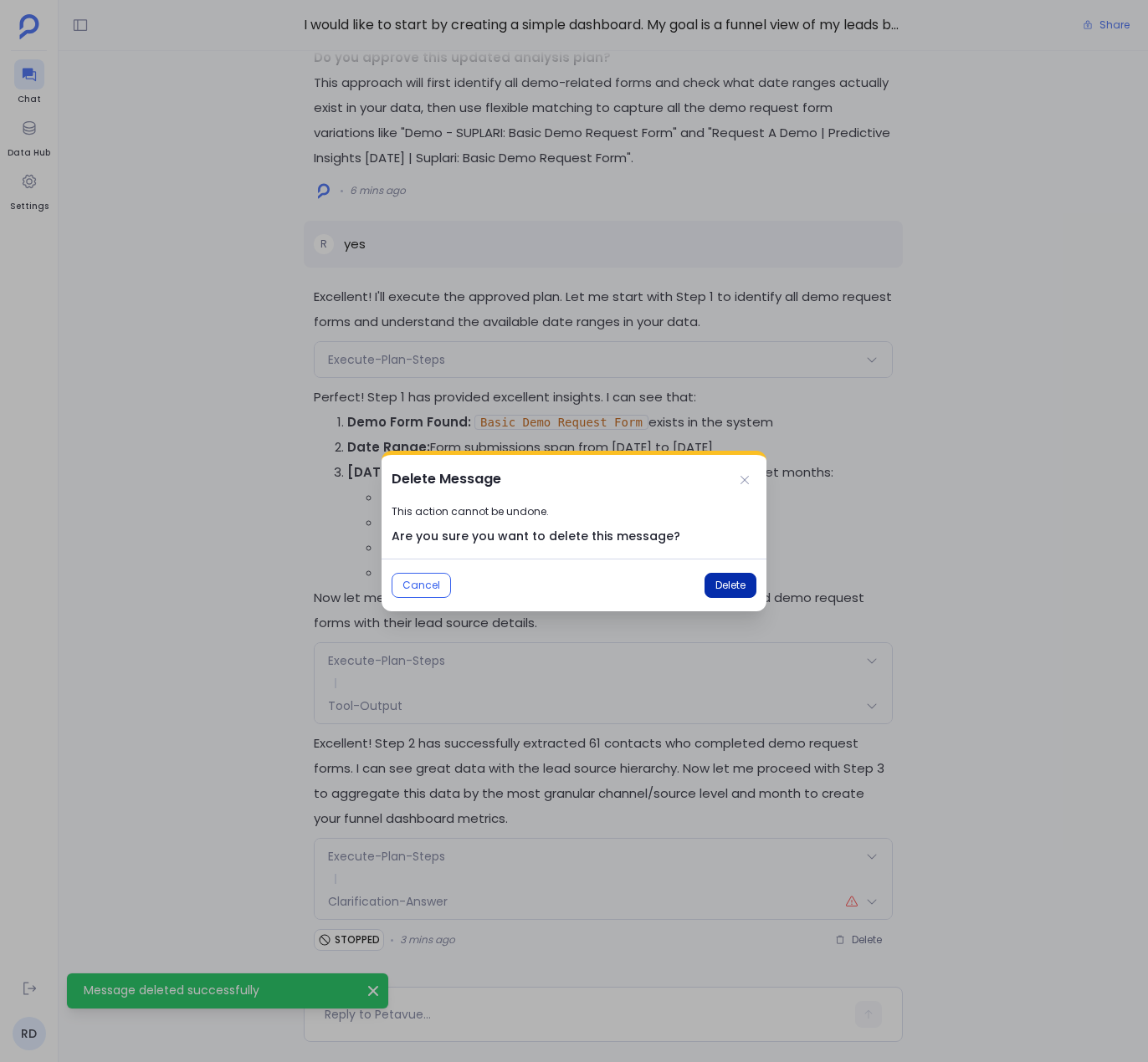
click at [716, 590] on span "Delete" at bounding box center [730, 585] width 30 height 13
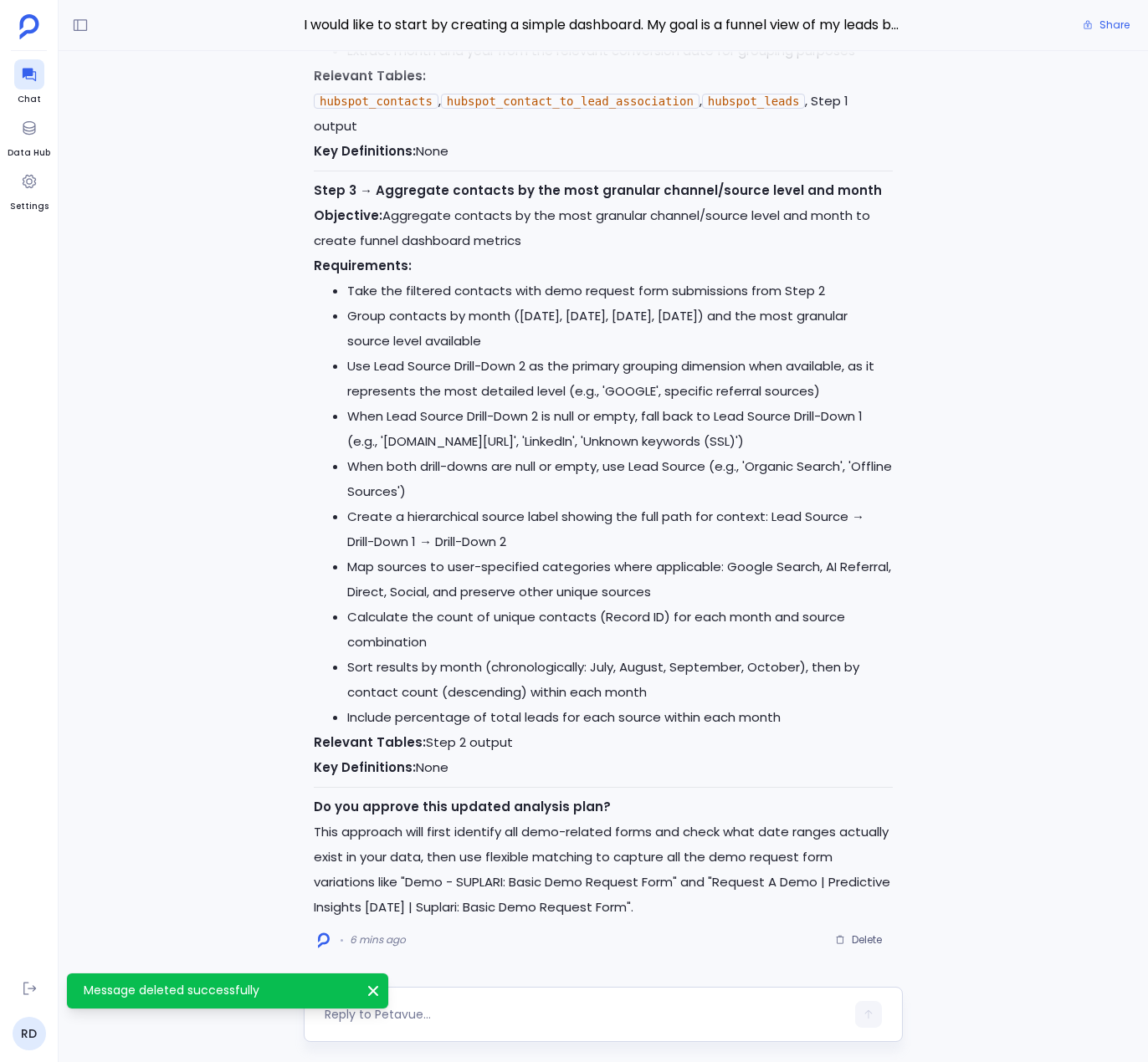
drag, startPoint x: 451, startPoint y: 1011, endPoint x: 449, endPoint y: 985, distance: 26.1
click at [451, 1010] on textarea at bounding box center [585, 1014] width 520 height 17
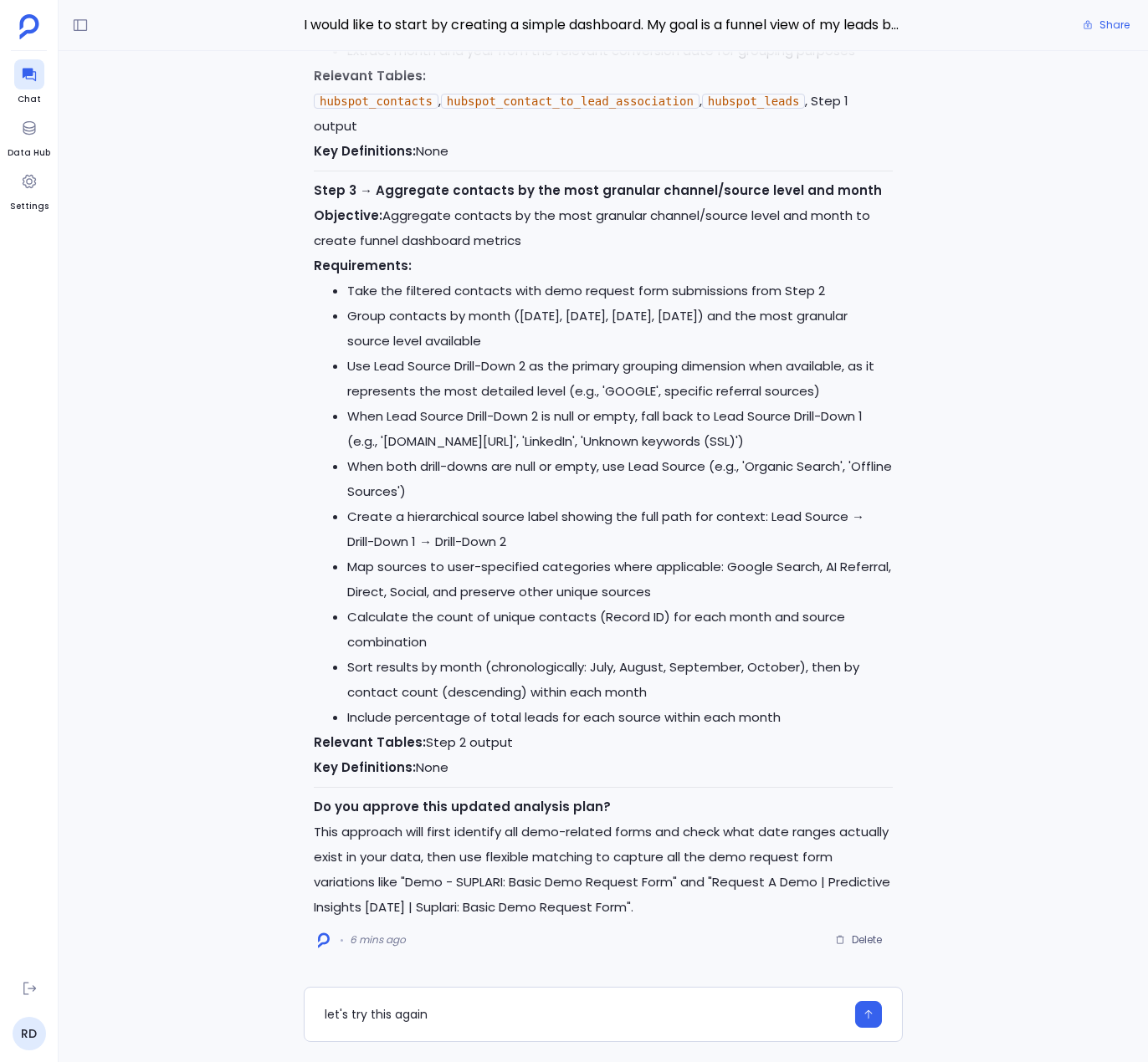
type textarea "let's try this again"
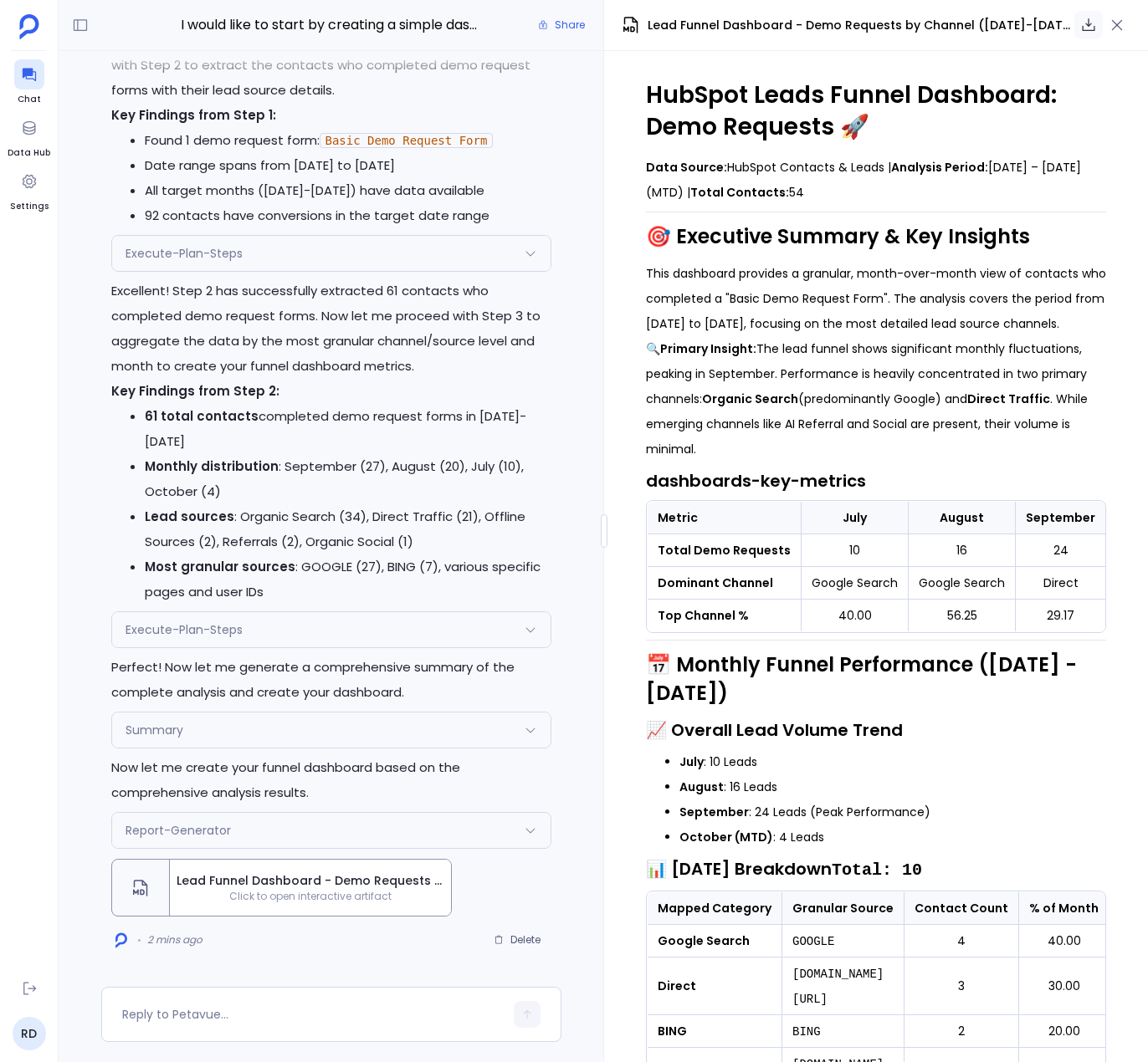
click at [1086, 27] on icon "button" at bounding box center [1088, 25] width 17 height 17
click at [208, 1011] on textarea at bounding box center [313, 1014] width 381 height 17
drag, startPoint x: 517, startPoint y: 142, endPoint x: 322, endPoint y: 148, distance: 195.1
click at [322, 148] on li "Found 1 demo request form: Basic Demo Request Form" at bounding box center [348, 140] width 407 height 25
copy code "Basic Demo Request Form"
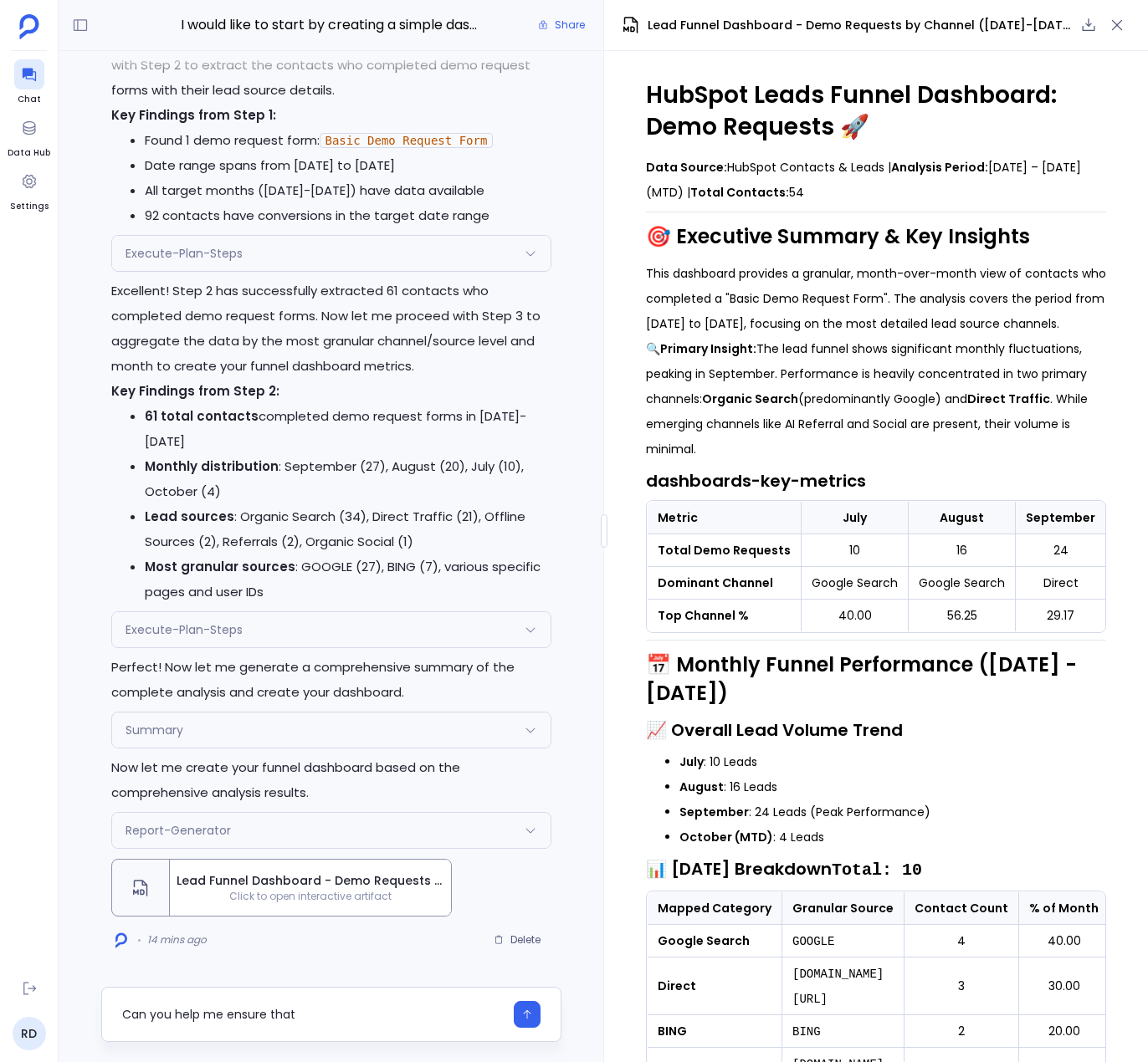
click at [311, 1013] on textarea "Can you help me ensure that" at bounding box center [313, 1014] width 381 height 17
type textarea "Can you help me ensure that "Basic Demo Request Form" and the steps you took to…"
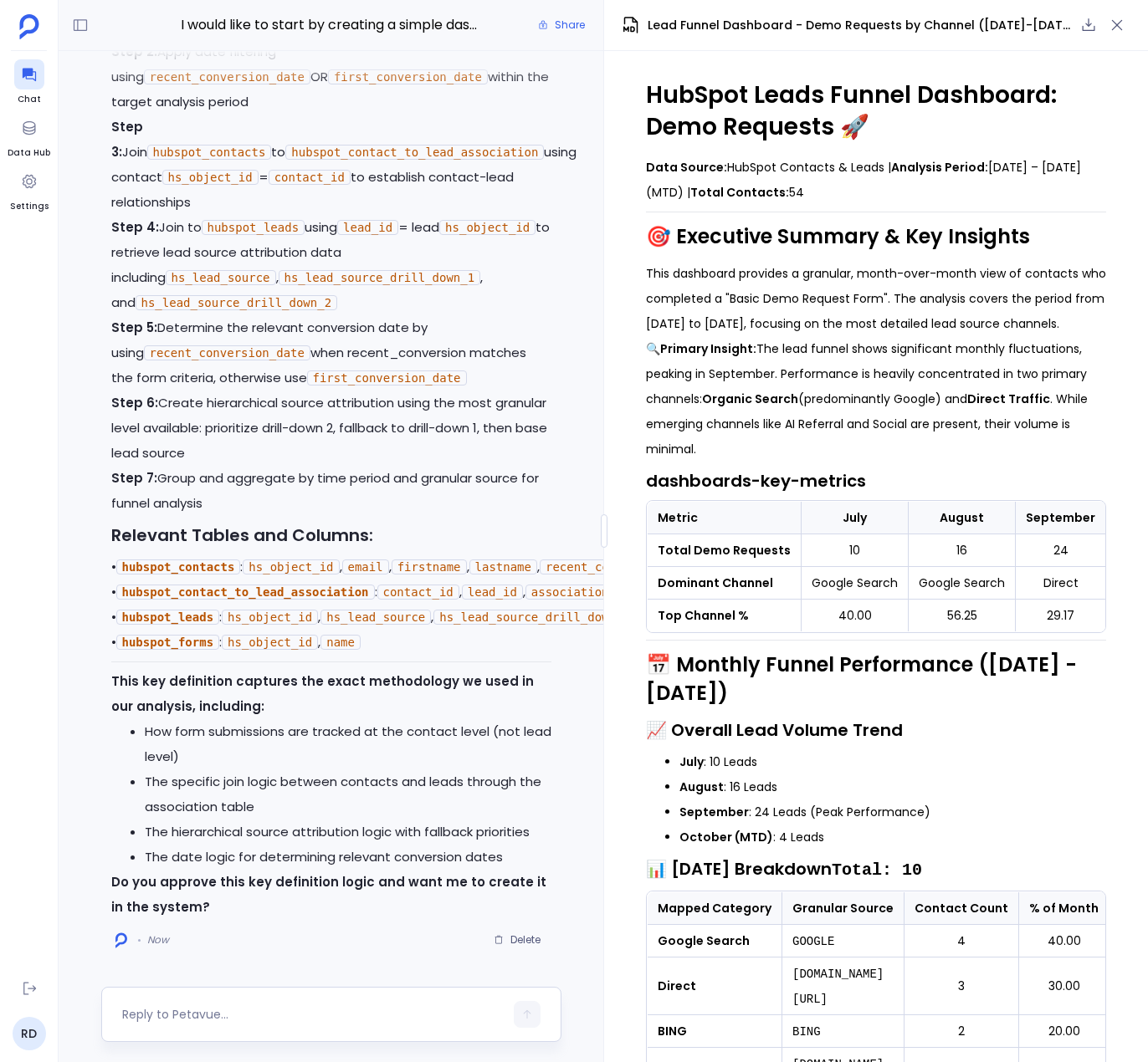
click at [206, 1002] on div at bounding box center [313, 1014] width 381 height 26
click at [211, 1014] on textarea at bounding box center [313, 1014] width 381 height 17
type textarea "Yes"
